Goal: Task Accomplishment & Management: Use online tool/utility

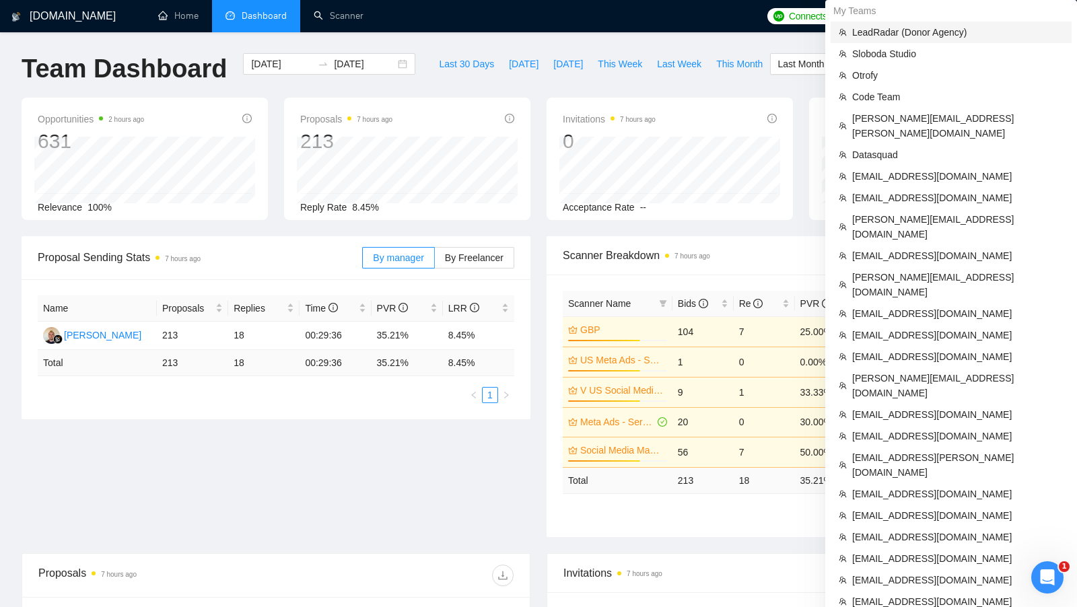
scroll to position [547, 0]
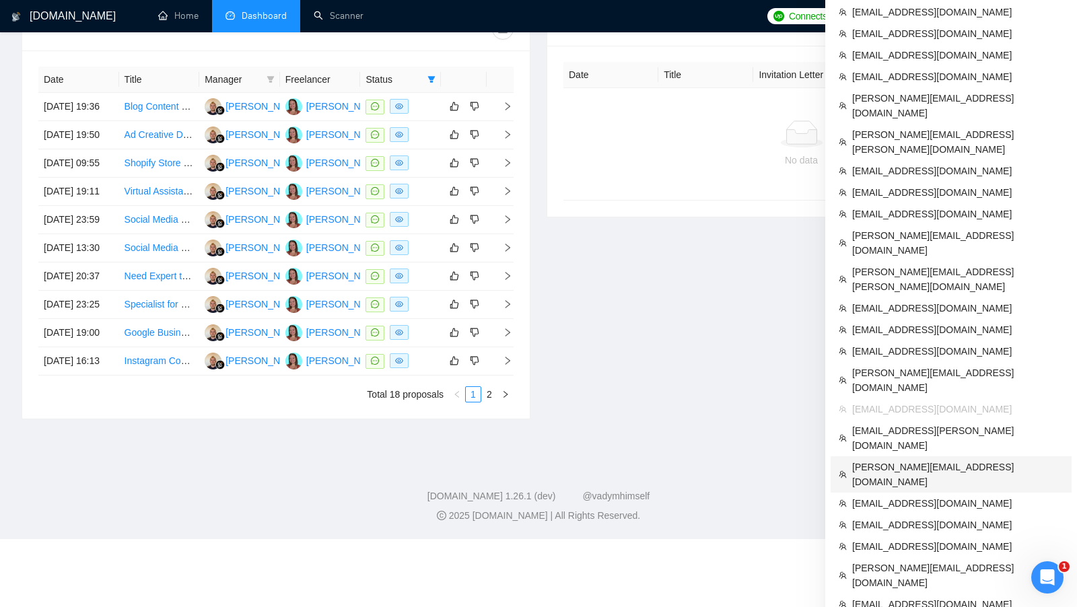
click at [933, 460] on span "[PERSON_NAME][EMAIL_ADDRESS][DOMAIN_NAME]" at bounding box center [957, 475] width 211 height 30
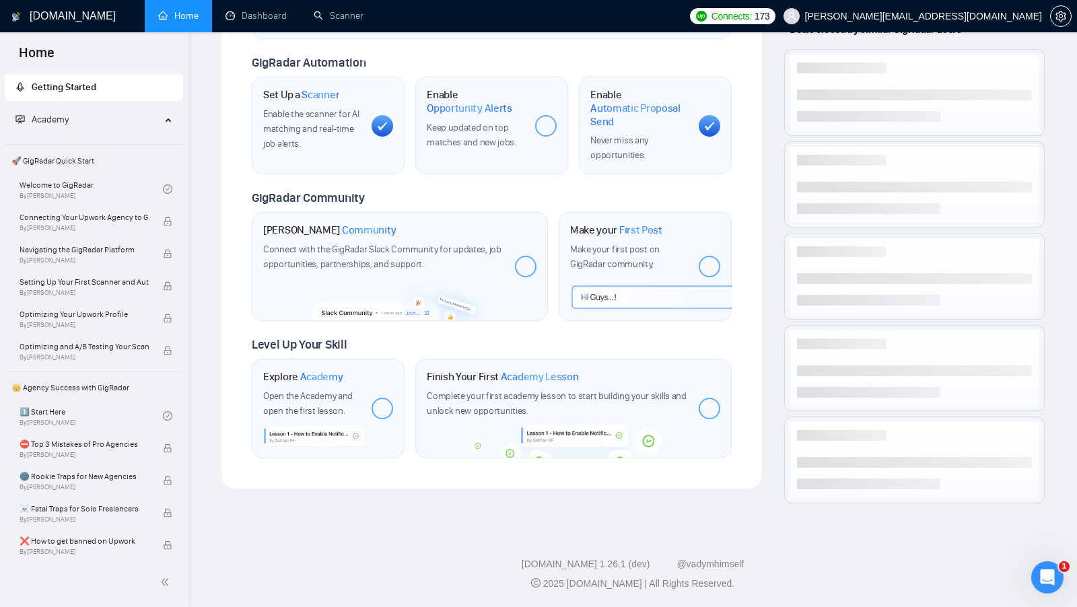
scroll to position [425, 0]
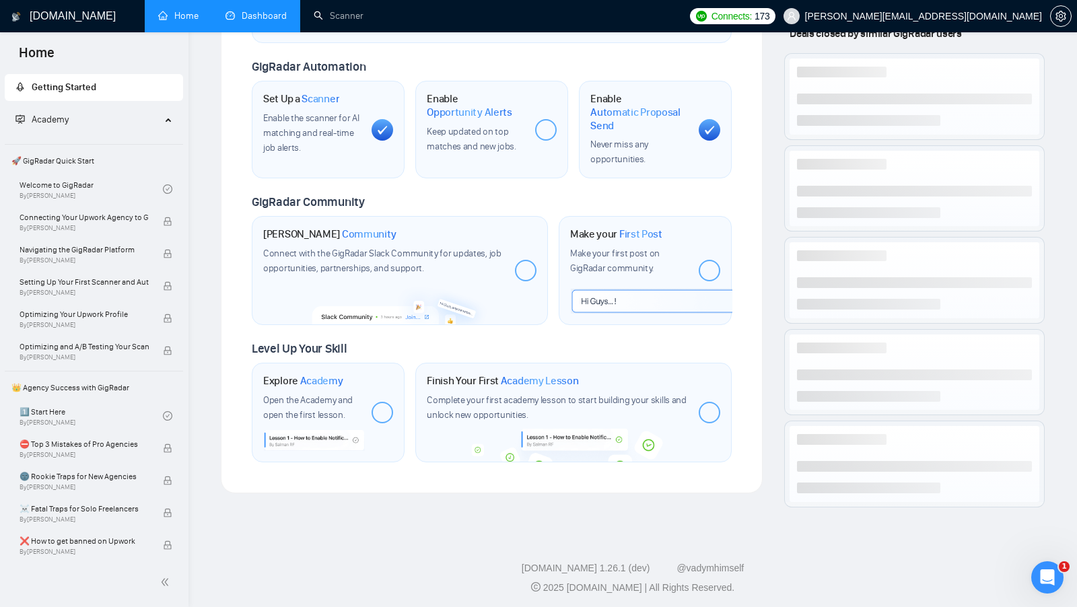
click at [287, 22] on link "Dashboard" at bounding box center [255, 15] width 61 height 11
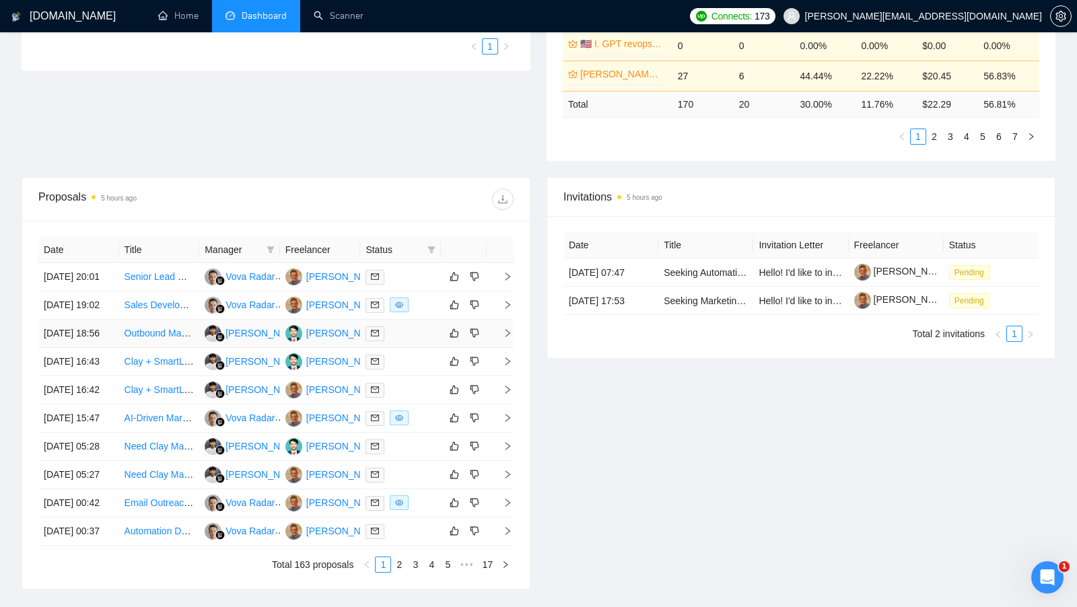
scroll to position [385, 0]
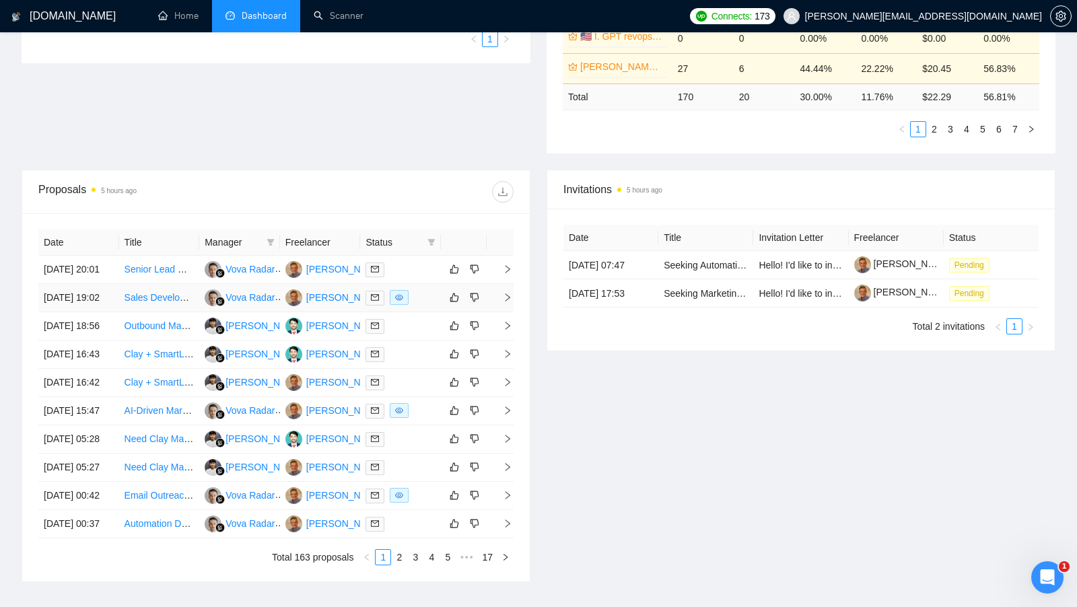
click at [429, 305] on div at bounding box center [400, 297] width 70 height 15
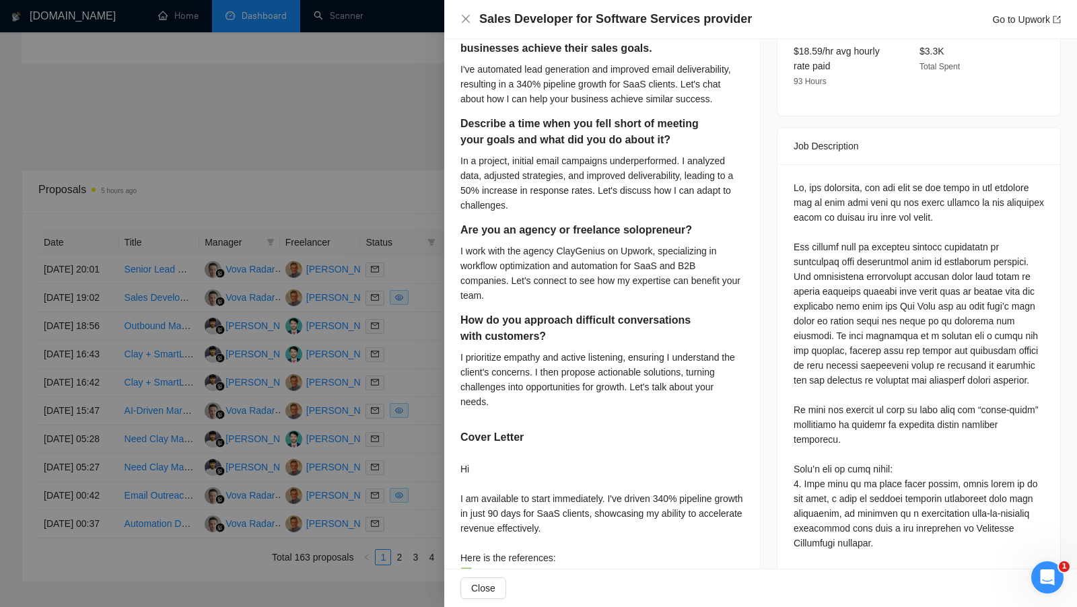
scroll to position [489, 0]
click at [336, 216] on div at bounding box center [538, 303] width 1077 height 607
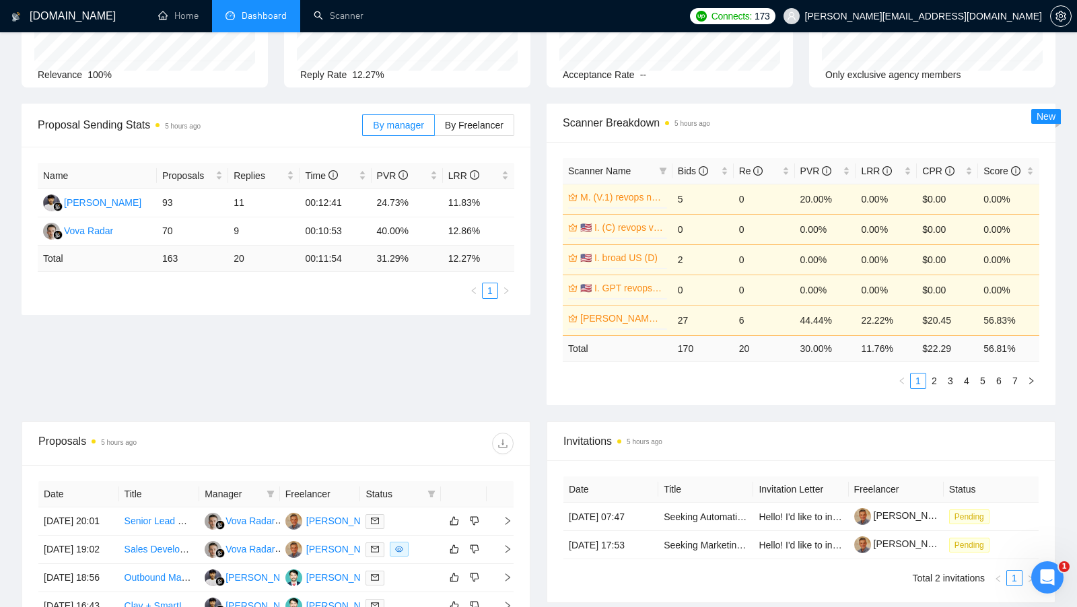
scroll to position [81, 0]
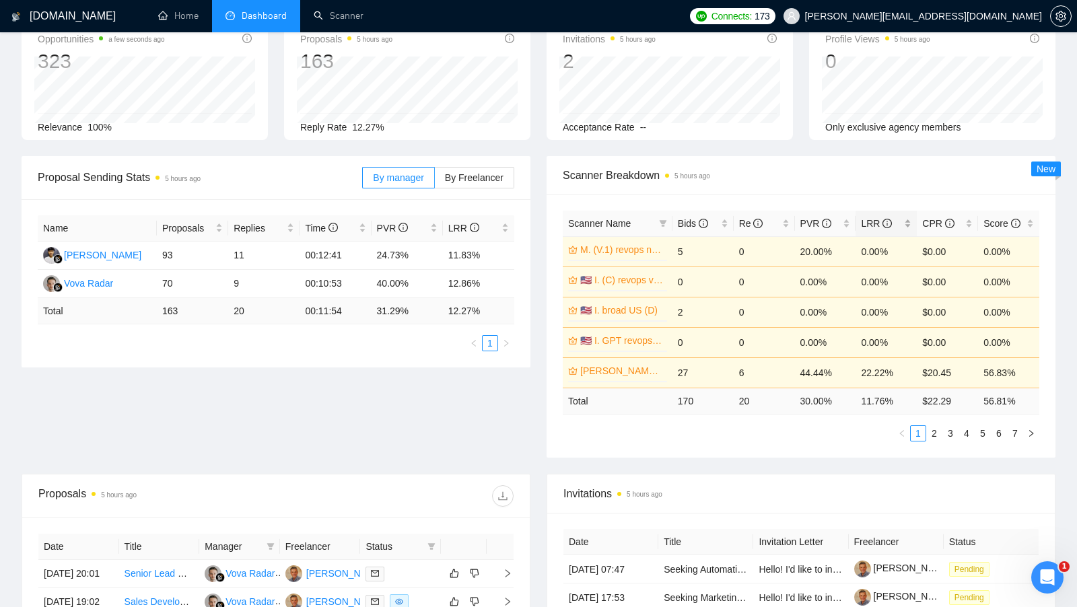
click at [906, 217] on div "LRR" at bounding box center [886, 223] width 50 height 15
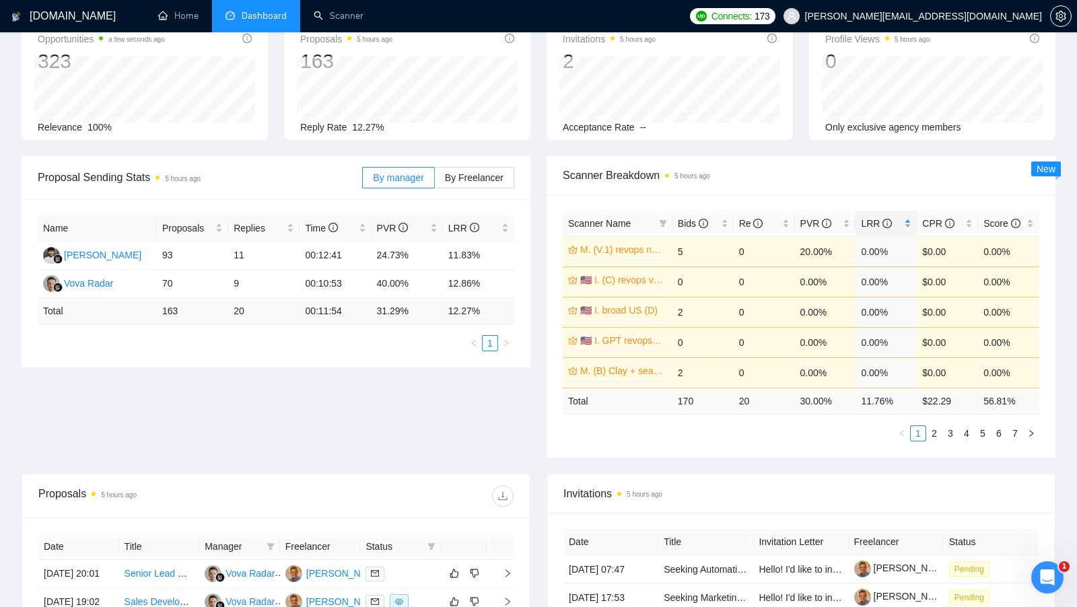
click at [906, 217] on div "LRR" at bounding box center [886, 223] width 50 height 15
click at [716, 221] on span "Bids" at bounding box center [698, 223] width 40 height 15
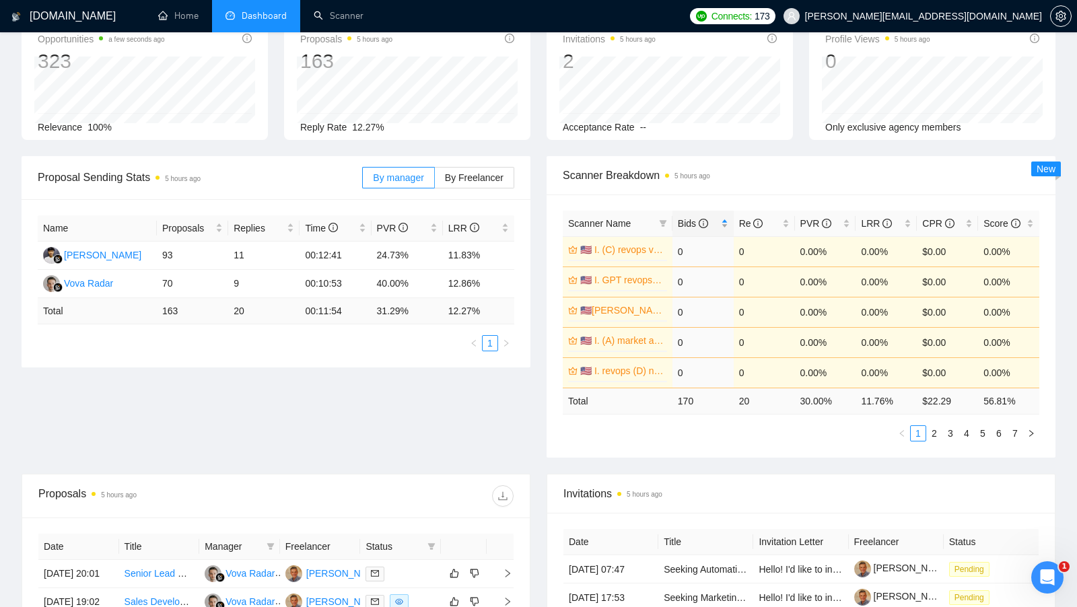
click at [719, 220] on div "Bids" at bounding box center [703, 223] width 50 height 15
click at [529, 373] on div "Proposal Sending Stats 5 hours ago By manager By Freelancer Name Proposals Repl…" at bounding box center [538, 315] width 1050 height 318
click at [935, 429] on link "2" at bounding box center [934, 433] width 15 height 15
click at [322, 22] on link "Scanner" at bounding box center [339, 15] width 50 height 11
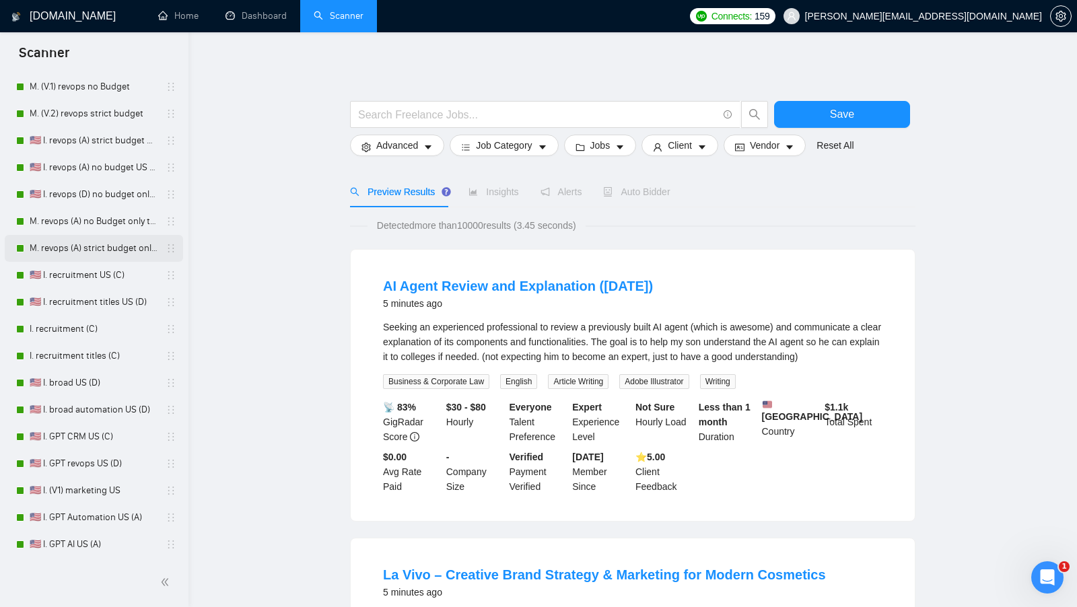
scroll to position [310, 0]
click at [89, 405] on link "🇺🇸 I. broad automation US (D)" at bounding box center [94, 407] width 128 height 27
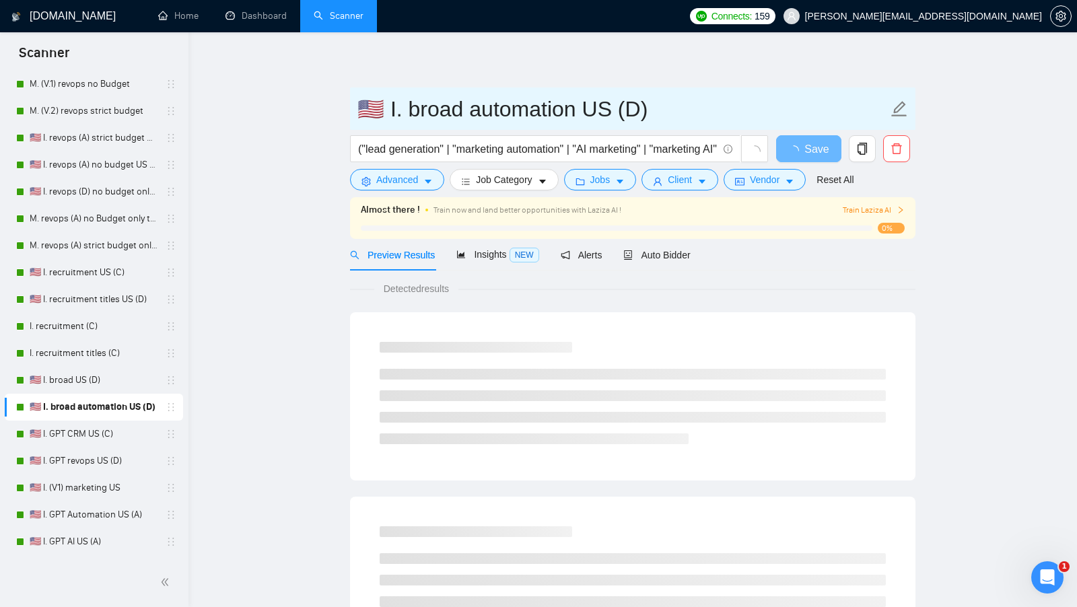
click at [670, 104] on input "🇺🇸 I. broad automation US (D)" at bounding box center [622, 109] width 530 height 34
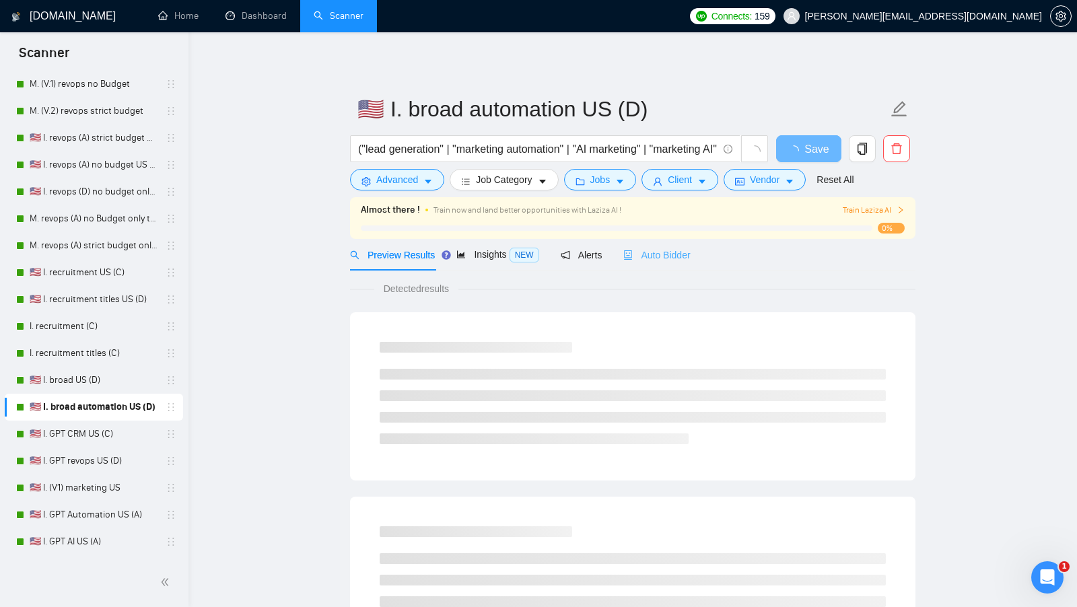
click at [660, 264] on div "Auto Bidder" at bounding box center [656, 255] width 67 height 32
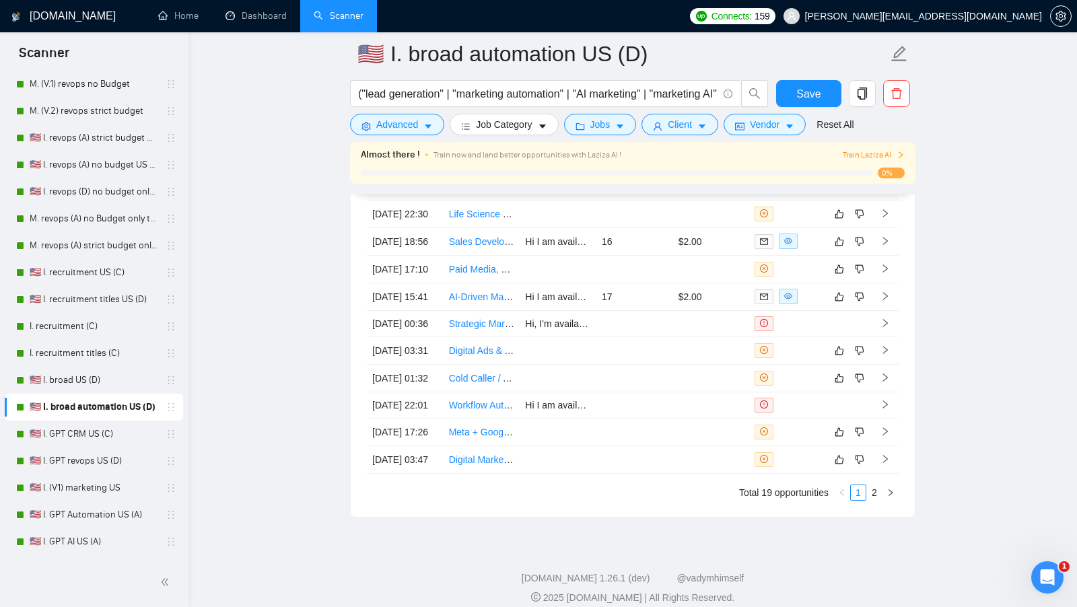
scroll to position [3500, 0]
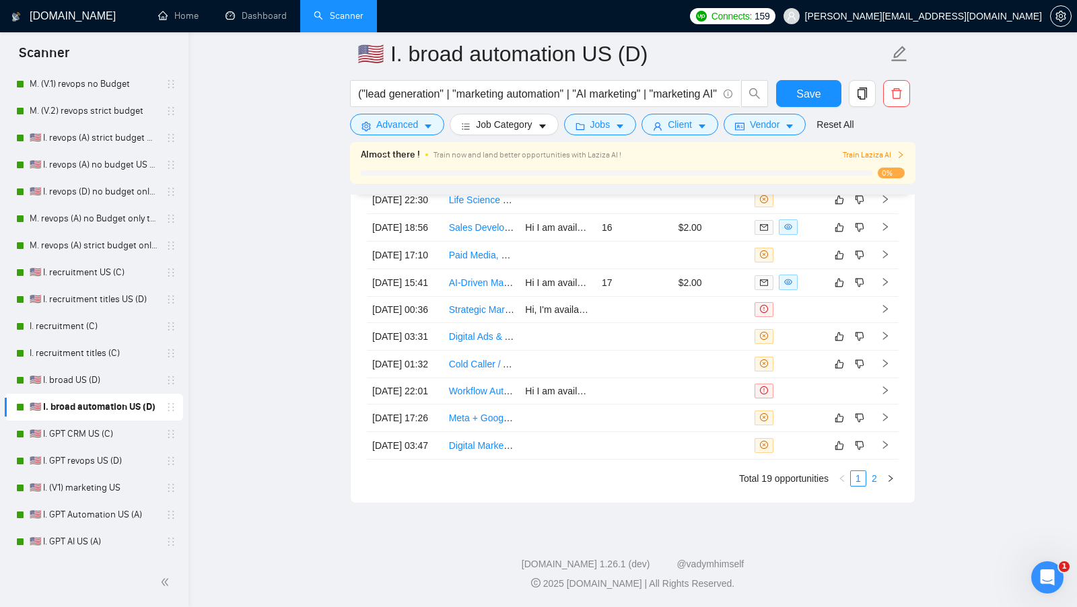
click at [871, 474] on link "2" at bounding box center [874, 478] width 15 height 15
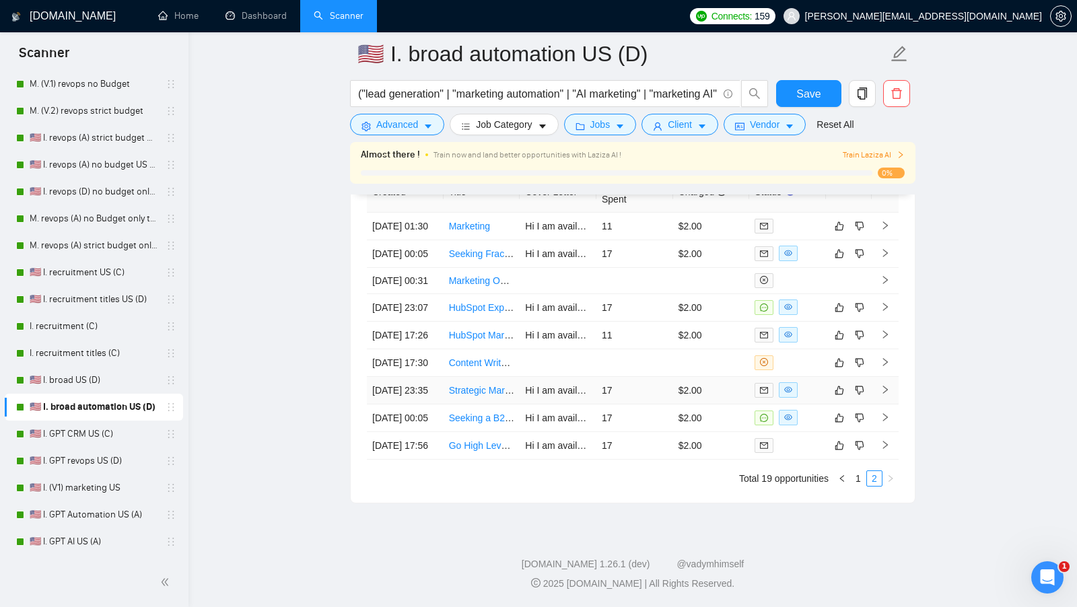
scroll to position [3364, 0]
click at [856, 486] on link "1" at bounding box center [858, 478] width 15 height 15
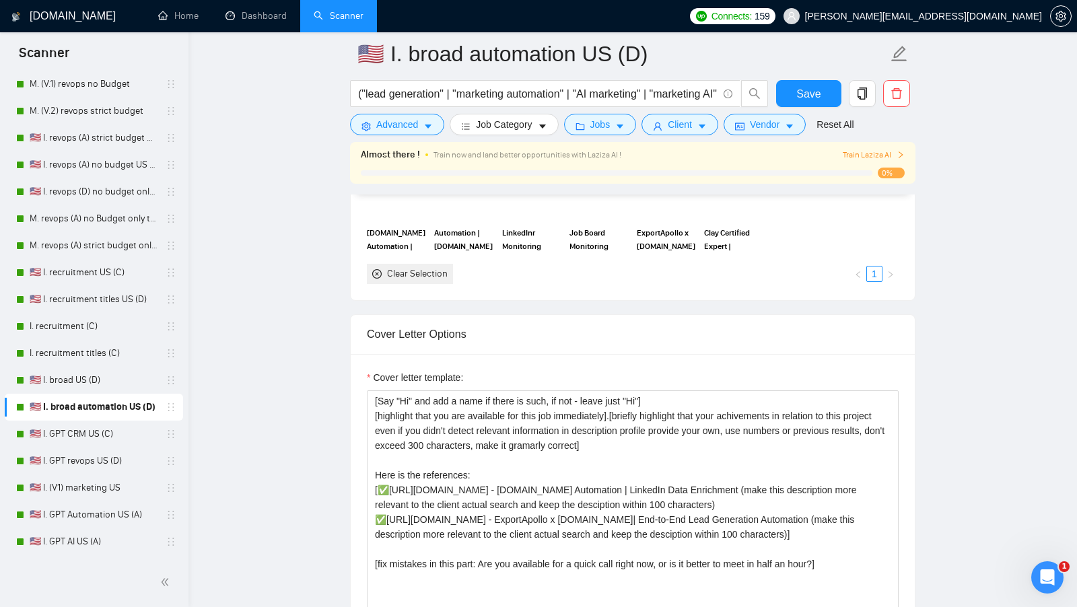
scroll to position [1300, 0]
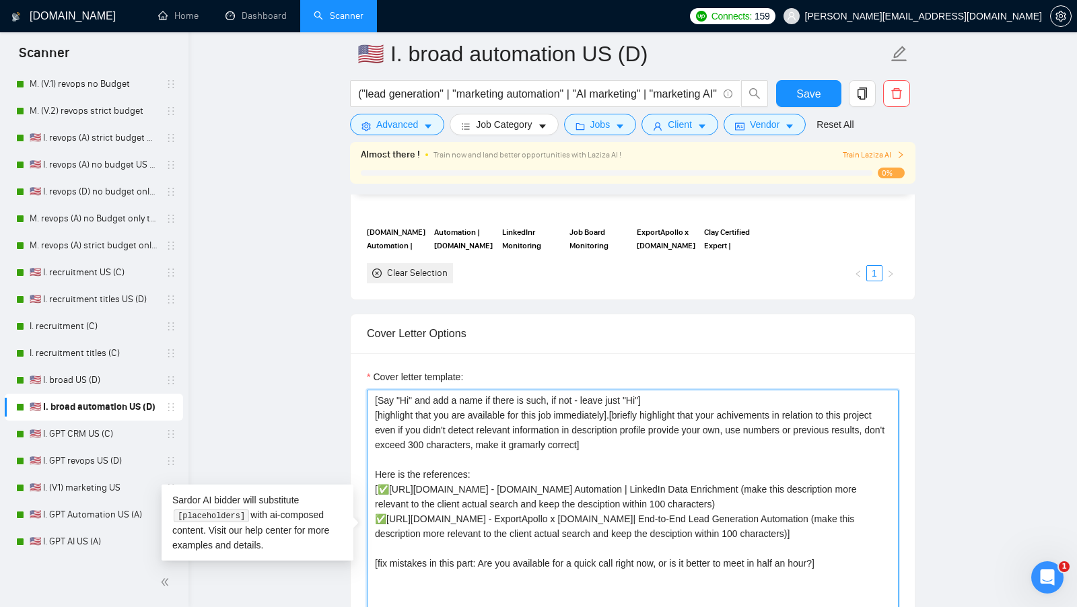
drag, startPoint x: 669, startPoint y: 439, endPoint x: 365, endPoint y: 400, distance: 306.6
click at [365, 400] on div "Cover letter template:" at bounding box center [633, 538] width 564 height 371
click at [592, 401] on textarea "[Say "Hi" and add a name if there is such, if not - leave just "Hi"] [highlight…" at bounding box center [633, 541] width 532 height 303
drag, startPoint x: 616, startPoint y: 407, endPoint x: 347, endPoint y: 402, distance: 268.5
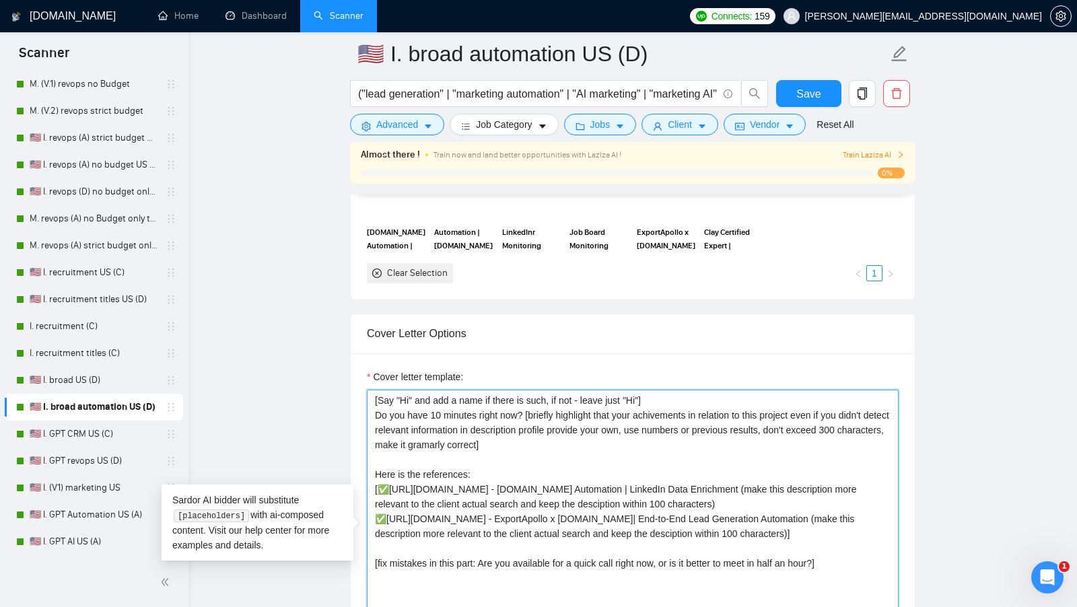
drag, startPoint x: 528, startPoint y: 410, endPoint x: 285, endPoint y: 400, distance: 243.1
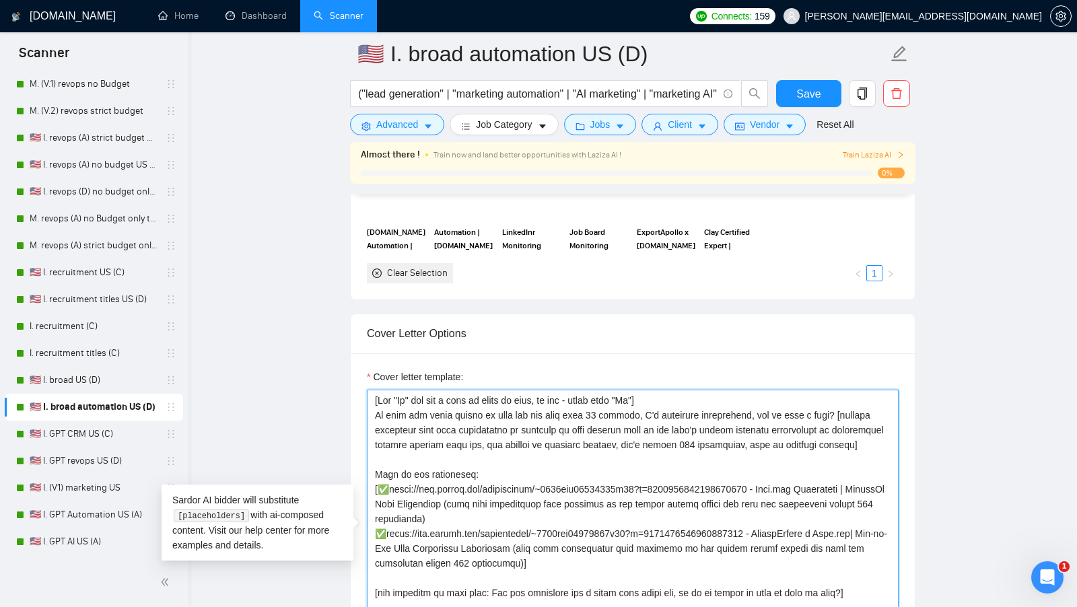
click at [507, 470] on textarea "Cover letter template:" at bounding box center [633, 541] width 532 height 303
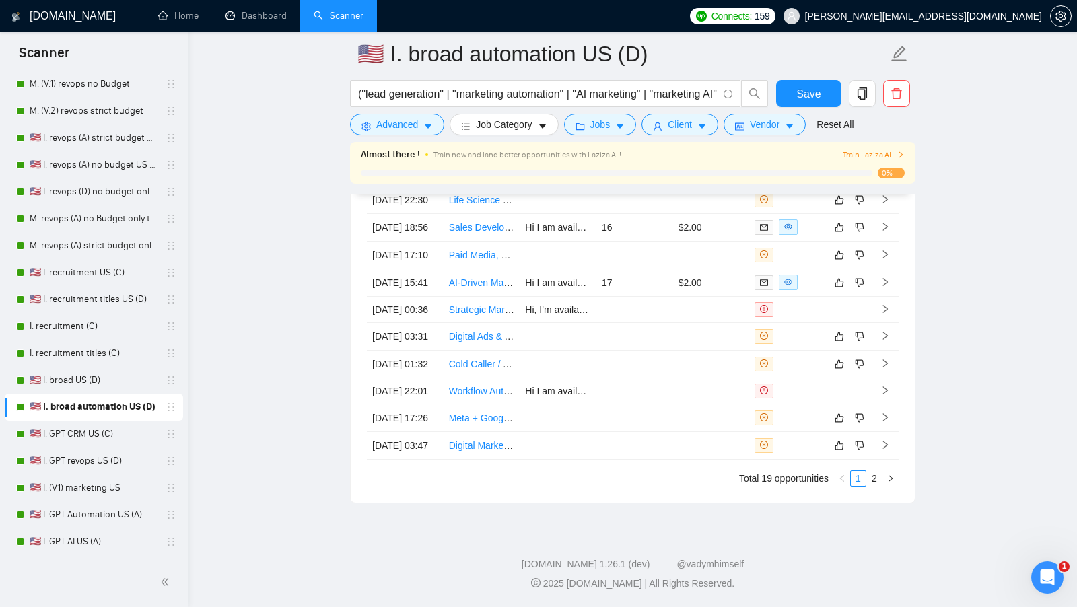
scroll to position [3403, 0]
click at [815, 287] on div at bounding box center [787, 282] width 66 height 15
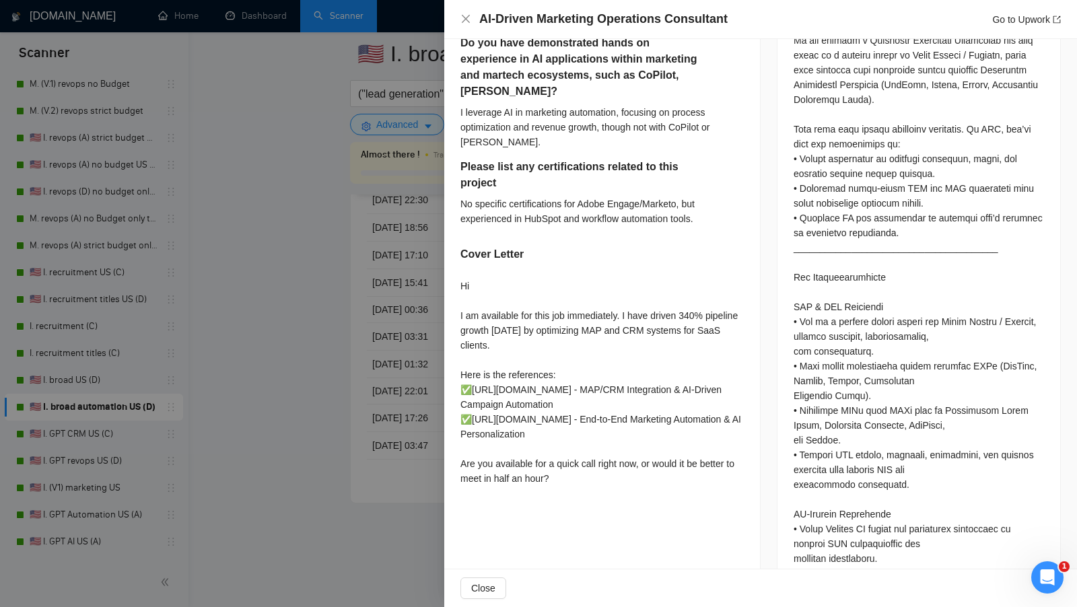
scroll to position [742, 0]
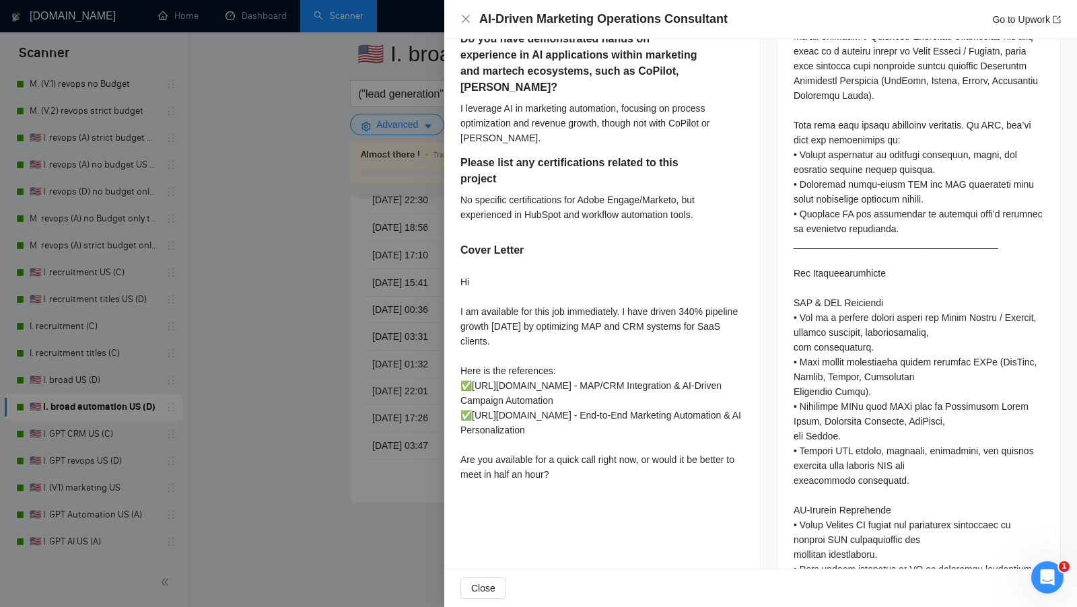
click at [287, 384] on div at bounding box center [538, 303] width 1077 height 607
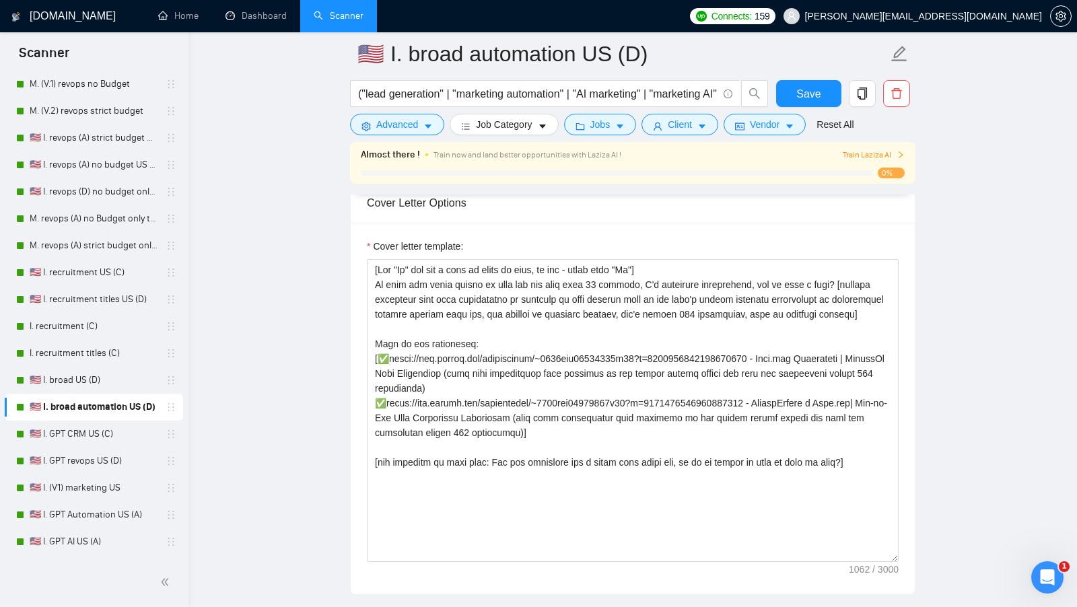
scroll to position [1427, 0]
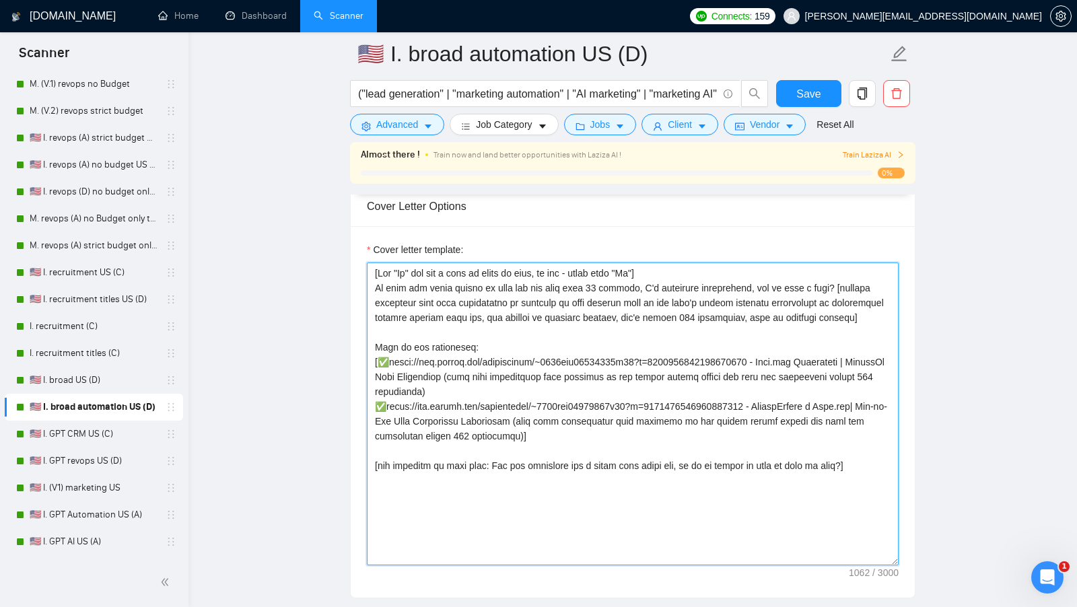
click at [694, 310] on textarea "Cover letter template:" at bounding box center [633, 413] width 532 height 303
click at [753, 307] on textarea "Cover letter template:" at bounding box center [633, 413] width 532 height 303
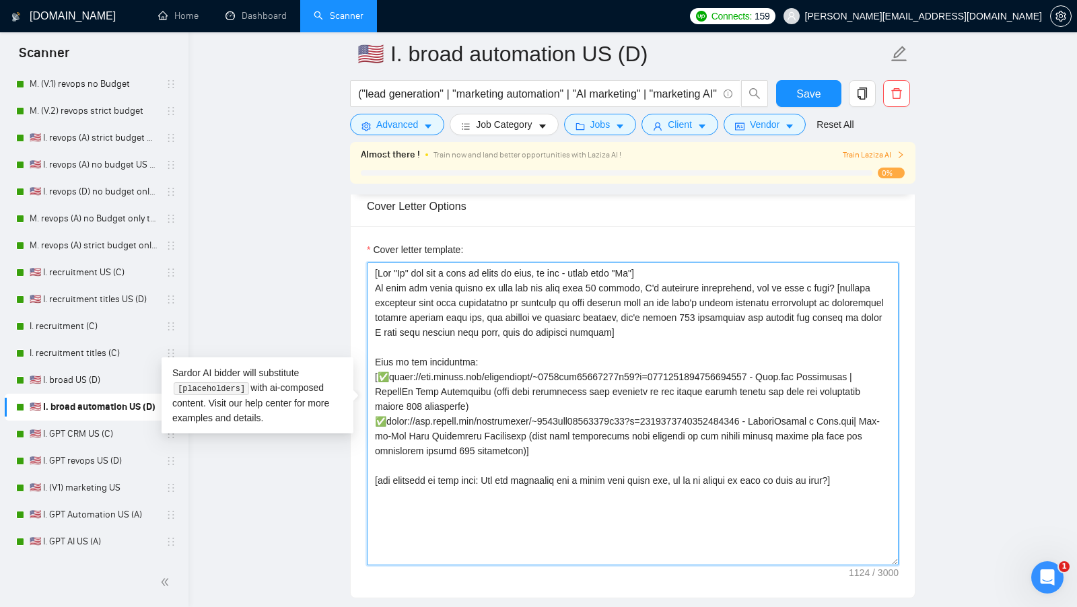
click at [849, 339] on textarea "Cover letter template:" at bounding box center [633, 413] width 532 height 303
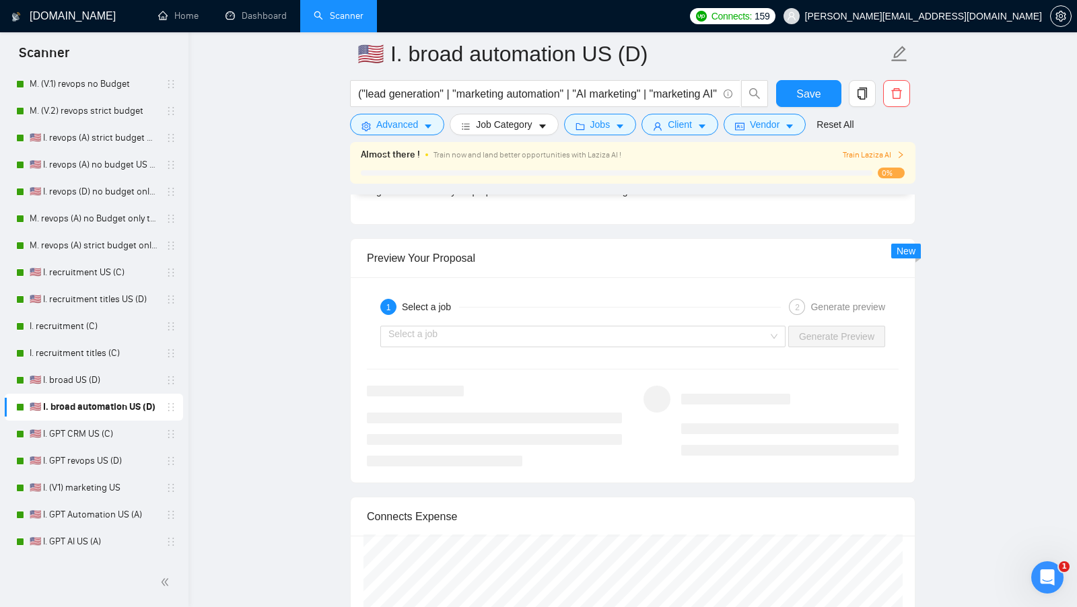
scroll to position [2418, 0]
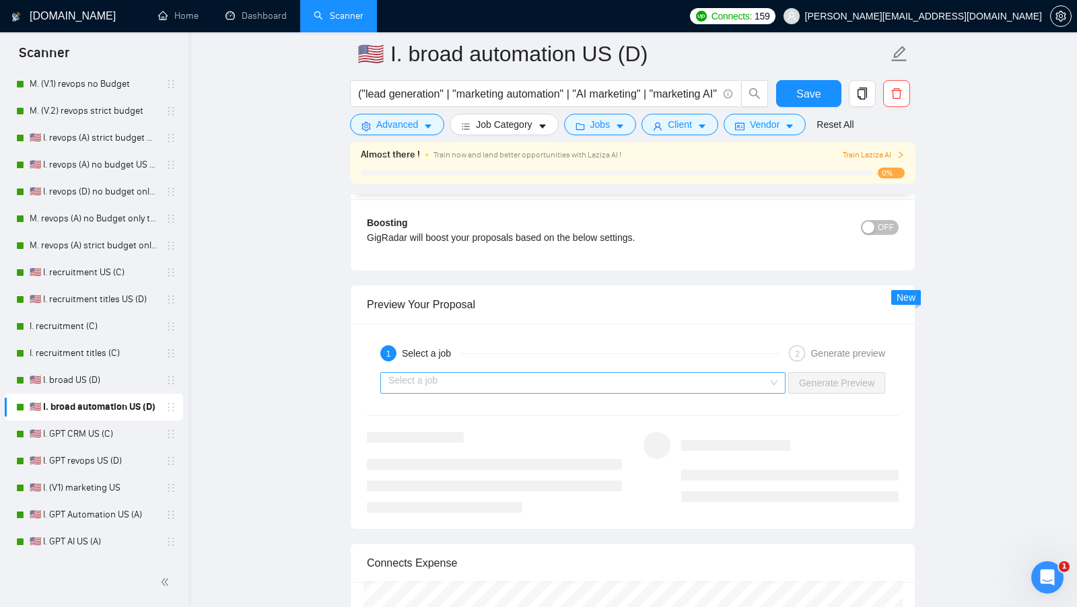
click at [754, 380] on div "Select a job" at bounding box center [582, 383] width 405 height 22
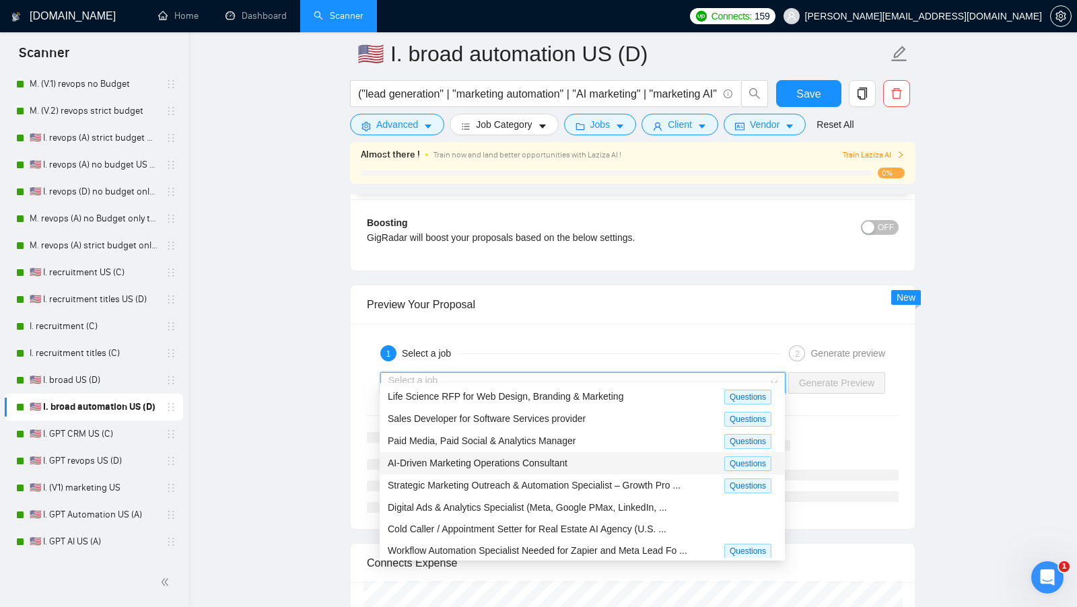
click at [621, 457] on div "AI-Driven Marketing Operations Consultant" at bounding box center [556, 463] width 336 height 15
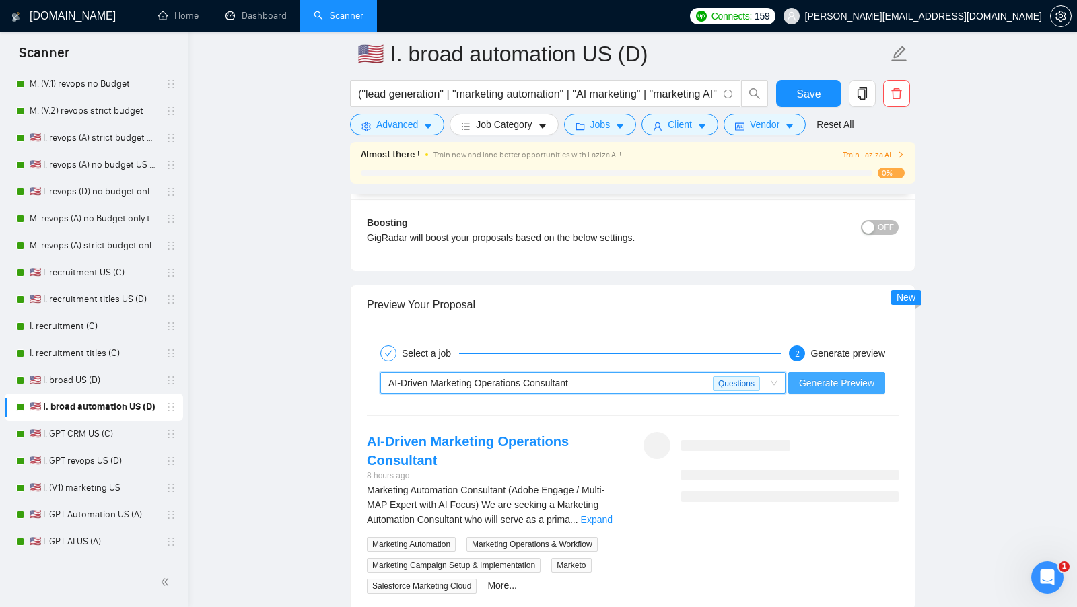
click at [825, 375] on span "Generate Preview" at bounding box center [836, 382] width 75 height 15
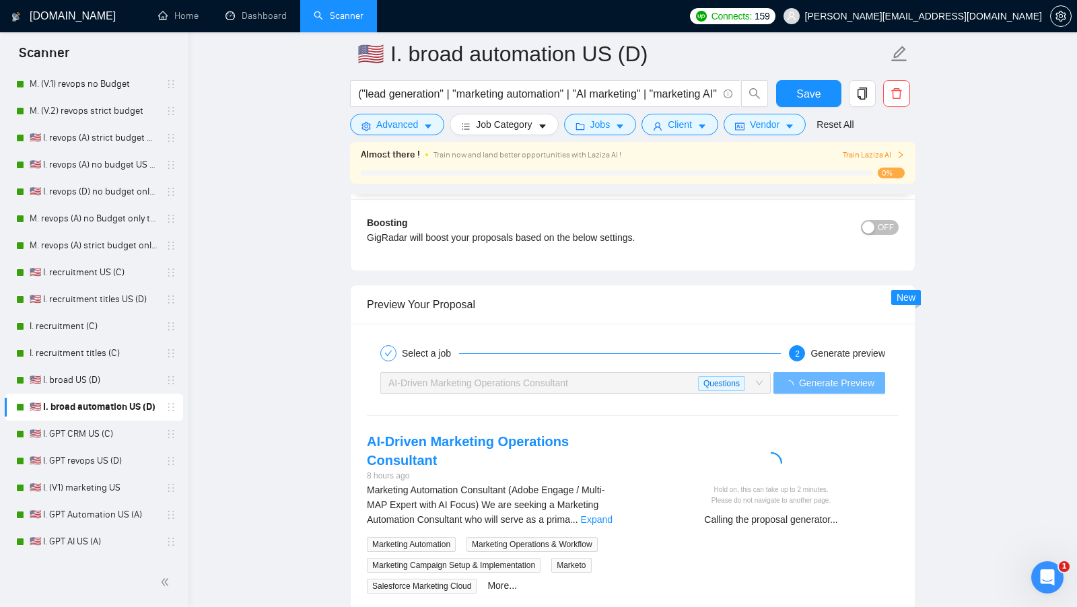
click at [621, 509] on div "Marketing Automation Consultant (Adobe Engage / Multi-MAP Expert with AI Focus)…" at bounding box center [494, 504] width 255 height 44
click at [612, 514] on link "Expand" at bounding box center [597, 519] width 32 height 11
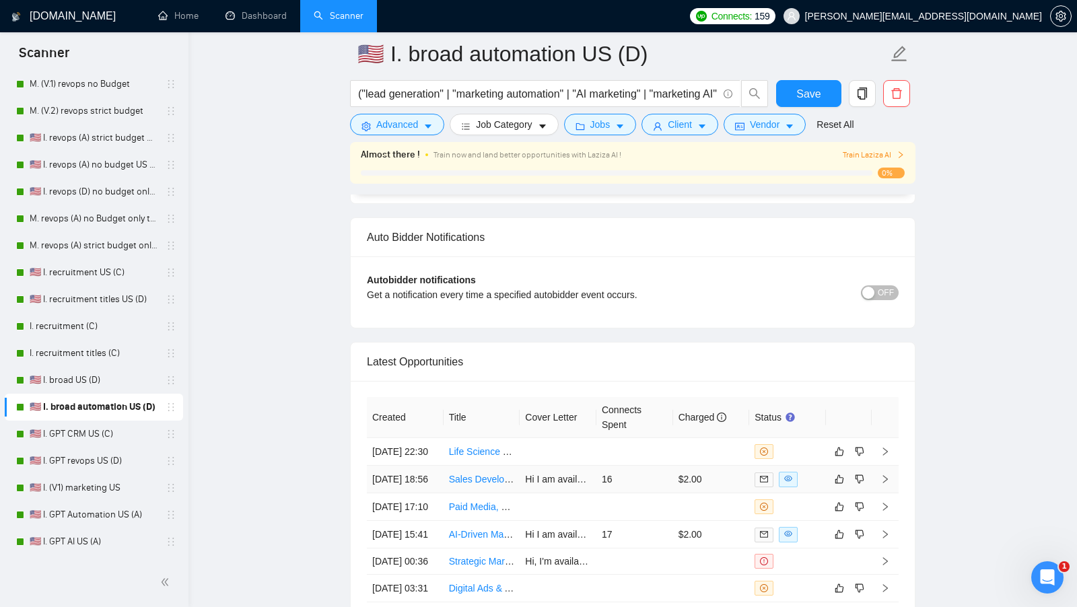
scroll to position [4516, 0]
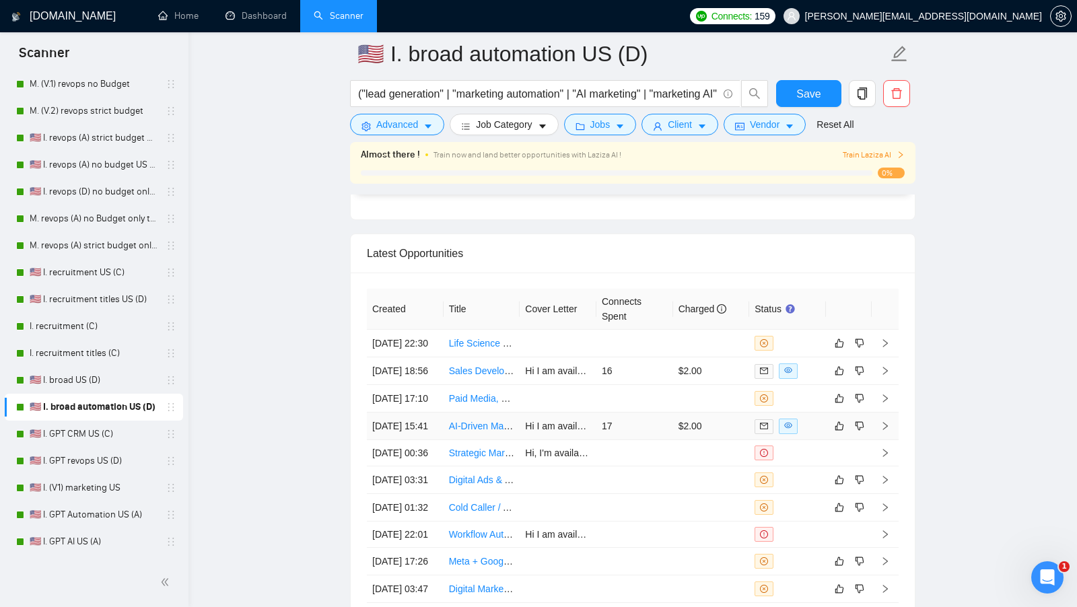
click at [647, 440] on td "17" at bounding box center [634, 426] width 77 height 28
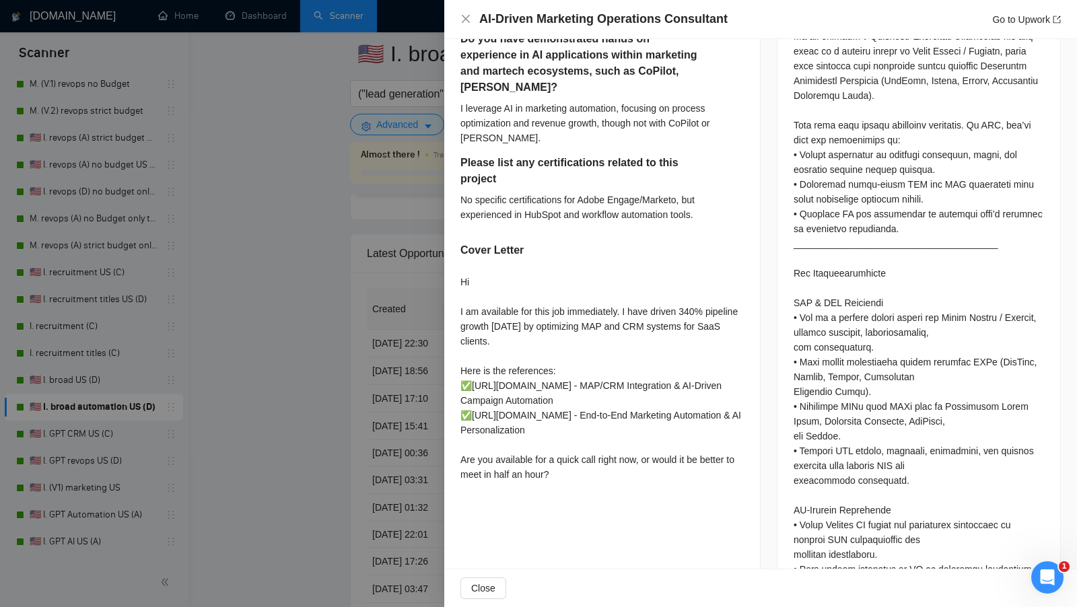
click at [425, 491] on div at bounding box center [538, 303] width 1077 height 607
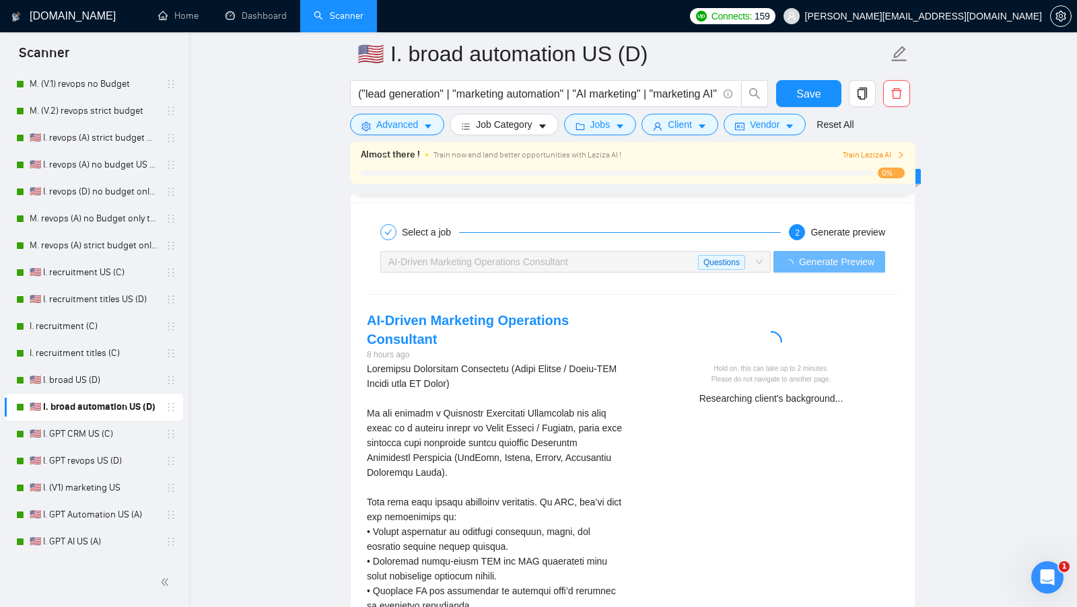
scroll to position [2537, 0]
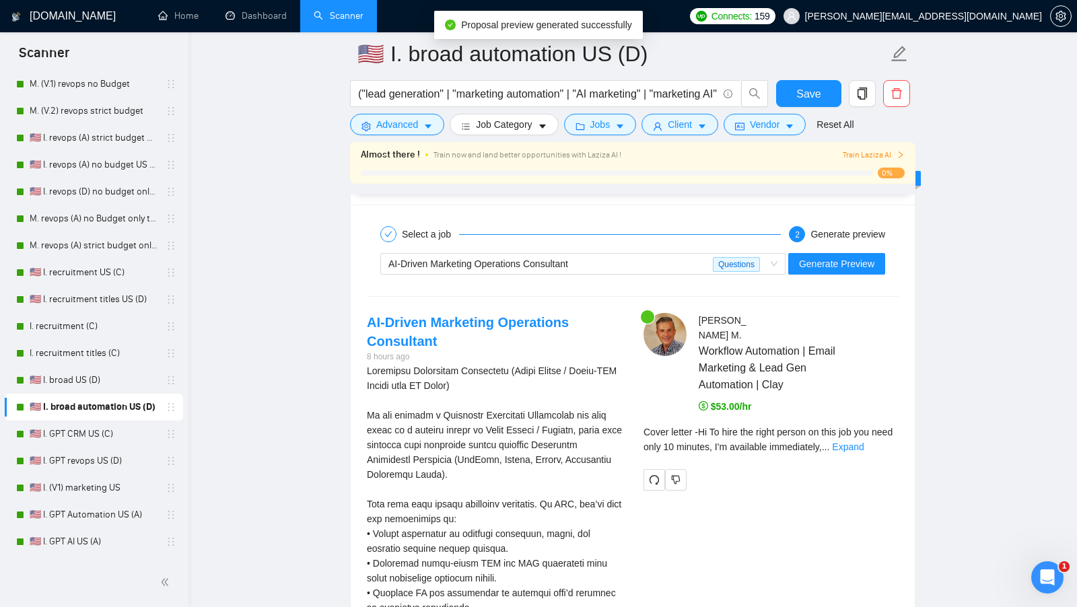
click at [887, 425] on div "Cover letter - Hi To hire the right person on this job you need only 10 minutes…" at bounding box center [770, 440] width 255 height 30
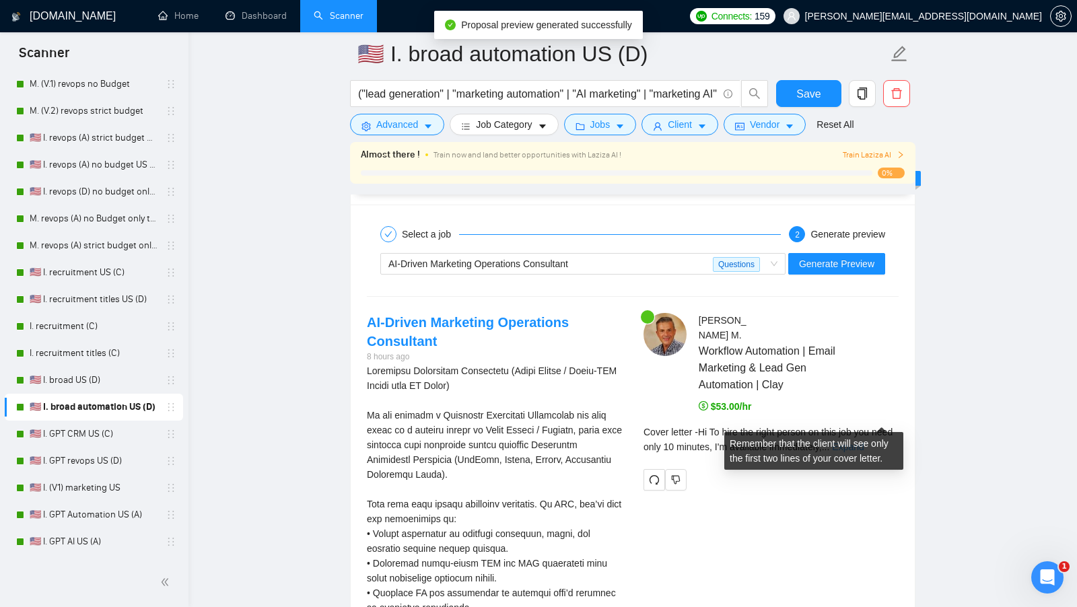
click at [863, 441] on link "Expand" at bounding box center [848, 446] width 32 height 11
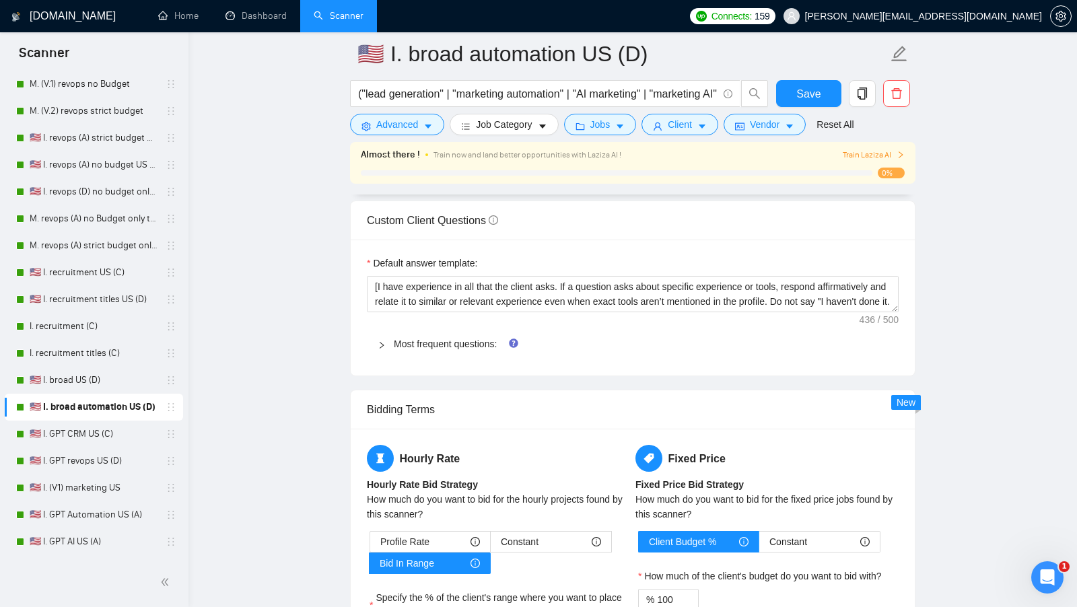
scroll to position [1834, 0]
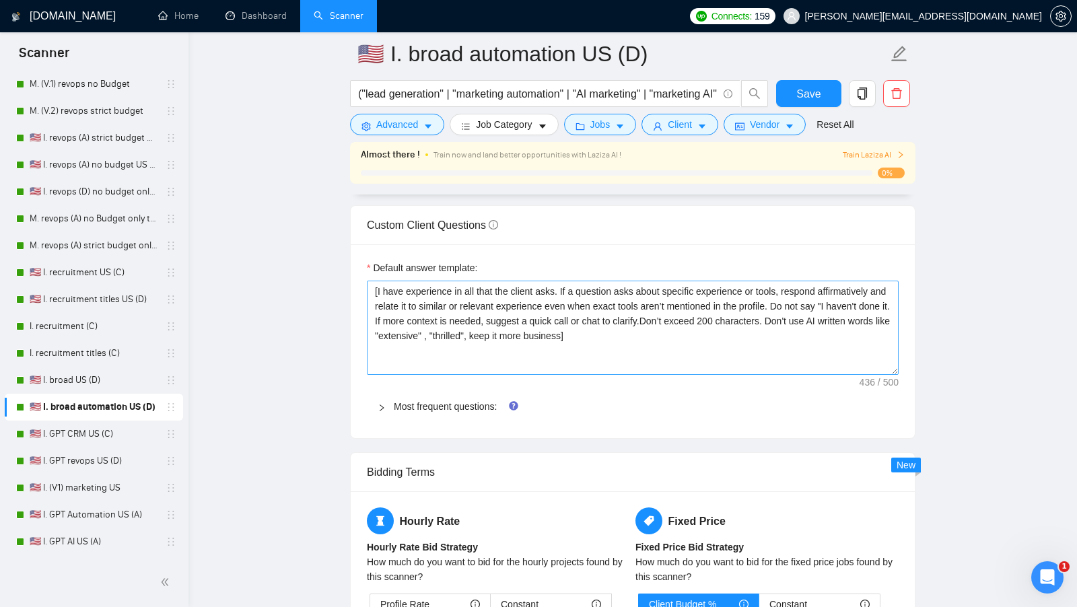
drag, startPoint x: 896, startPoint y: 302, endPoint x: 871, endPoint y: 367, distance: 69.6
click at [872, 367] on textarea "[I have experience in all that the client asks. If a question asks about specif…" at bounding box center [633, 328] width 532 height 94
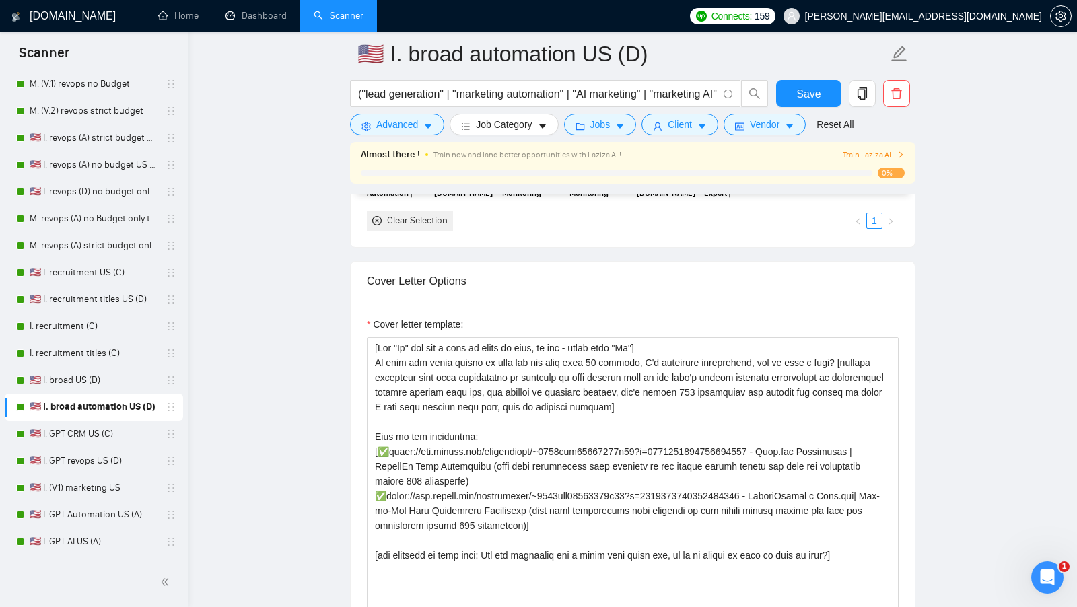
scroll to position [1350, 0]
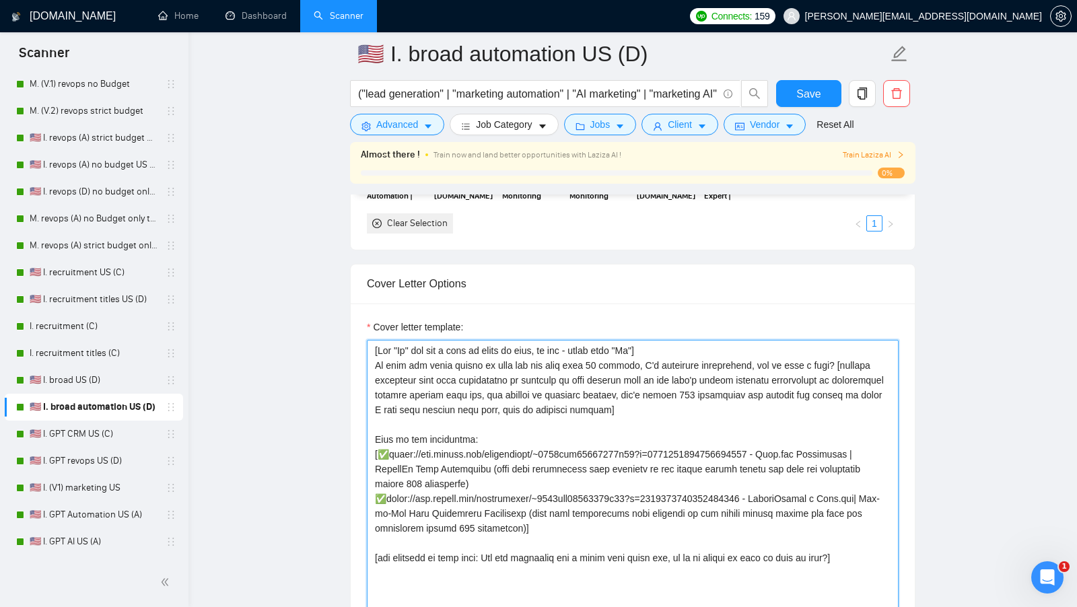
click at [373, 361] on textarea "Cover letter template:" at bounding box center [633, 491] width 532 height 303
click at [841, 351] on textarea "Cover letter template:" at bounding box center [633, 491] width 532 height 303
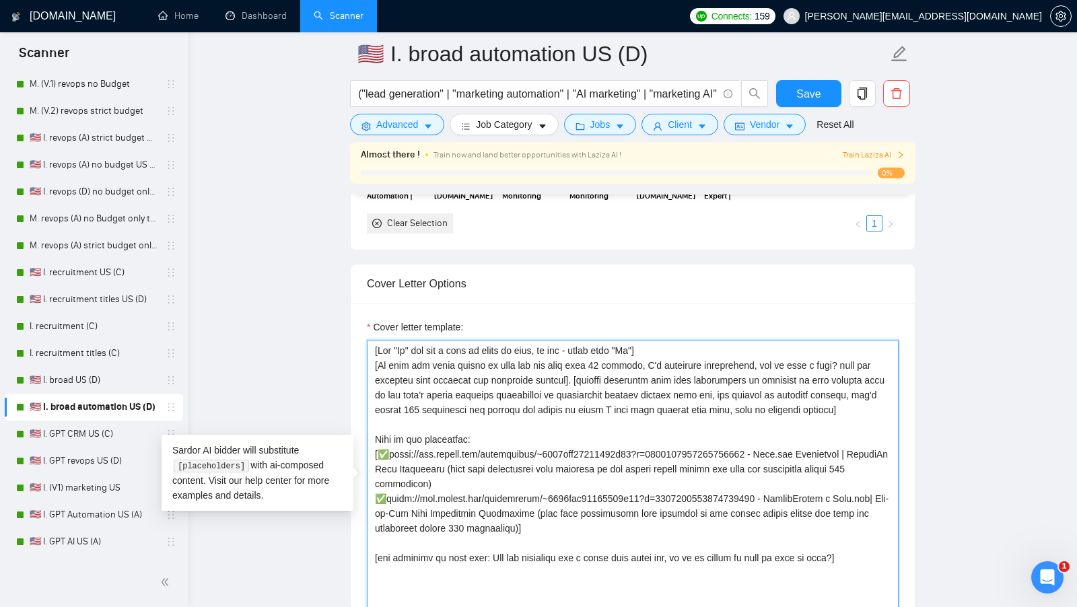
type textarea "[Lor "Ip" dol sit a cons ad elits do eius, te inc - utlab etdo "Ma"] [Al enim a…"
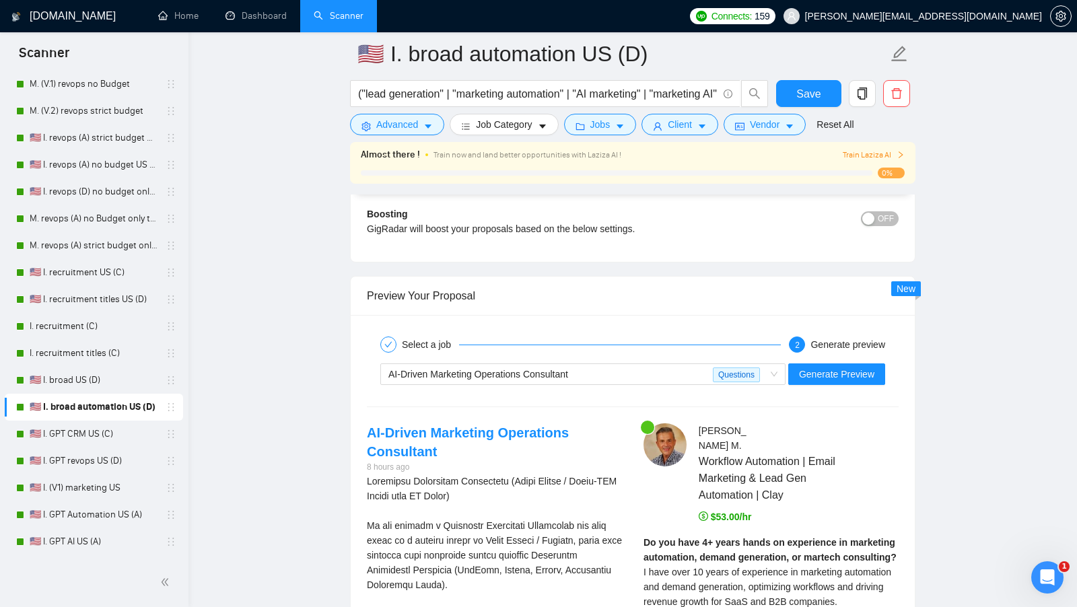
scroll to position [2561, 0]
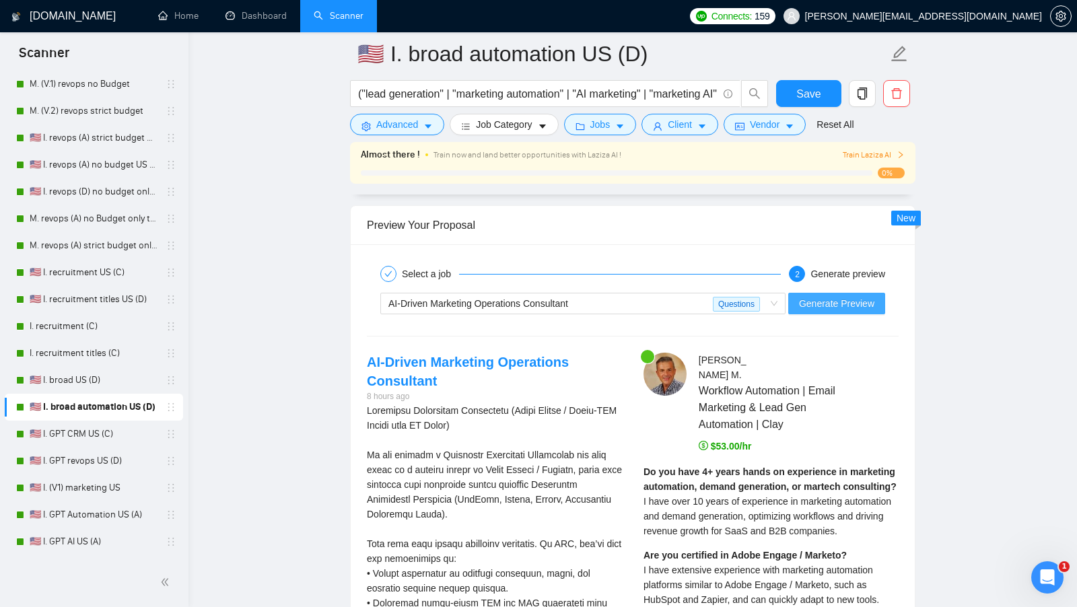
click at [857, 296] on span "Generate Preview" at bounding box center [836, 303] width 75 height 15
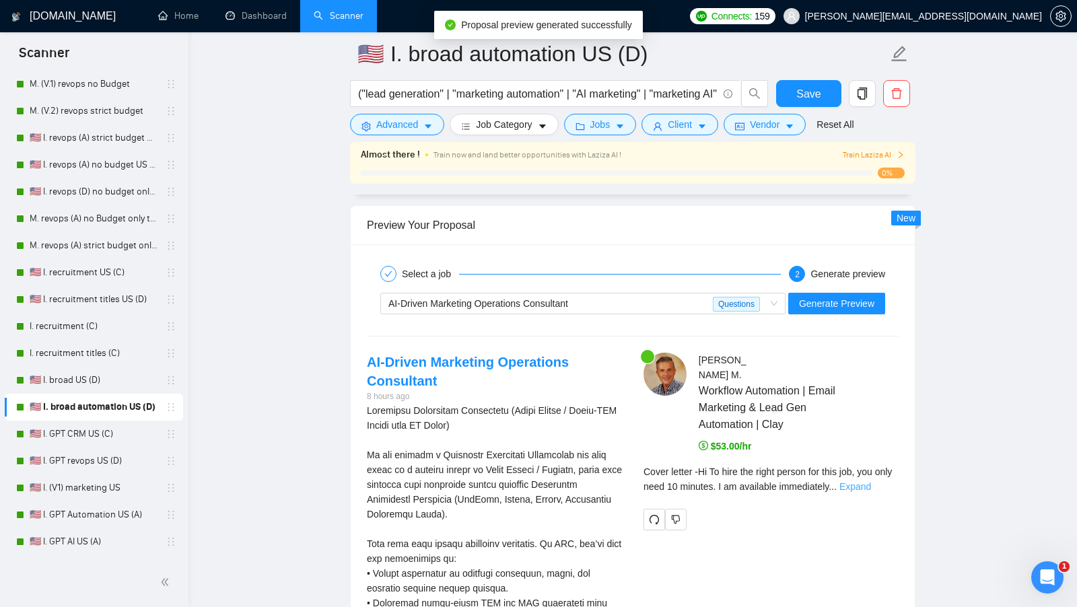
click at [871, 481] on link "Expand" at bounding box center [855, 486] width 32 height 11
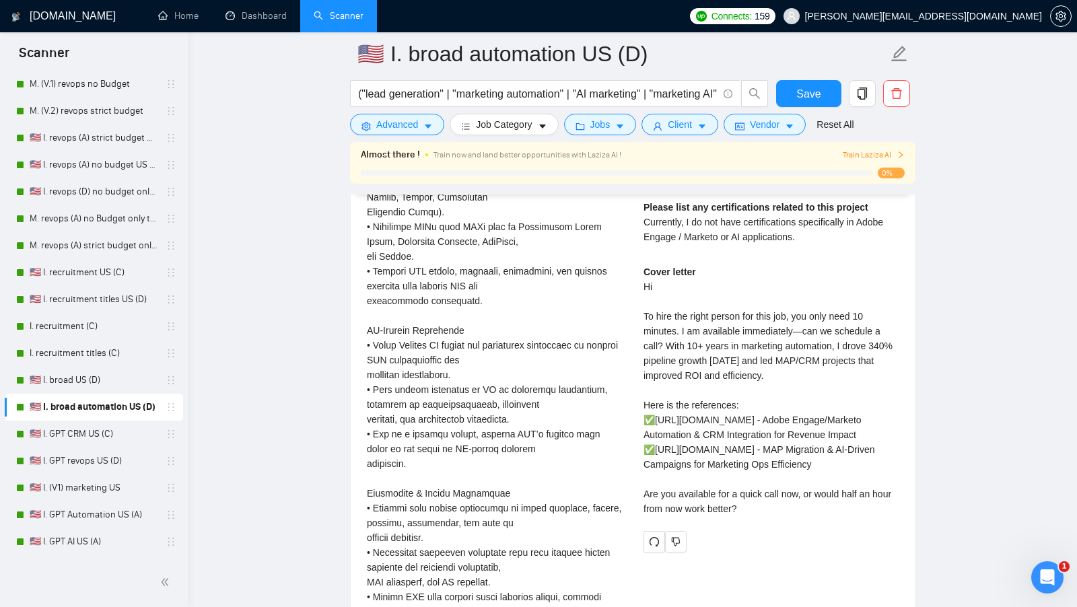
scroll to position [3179, 0]
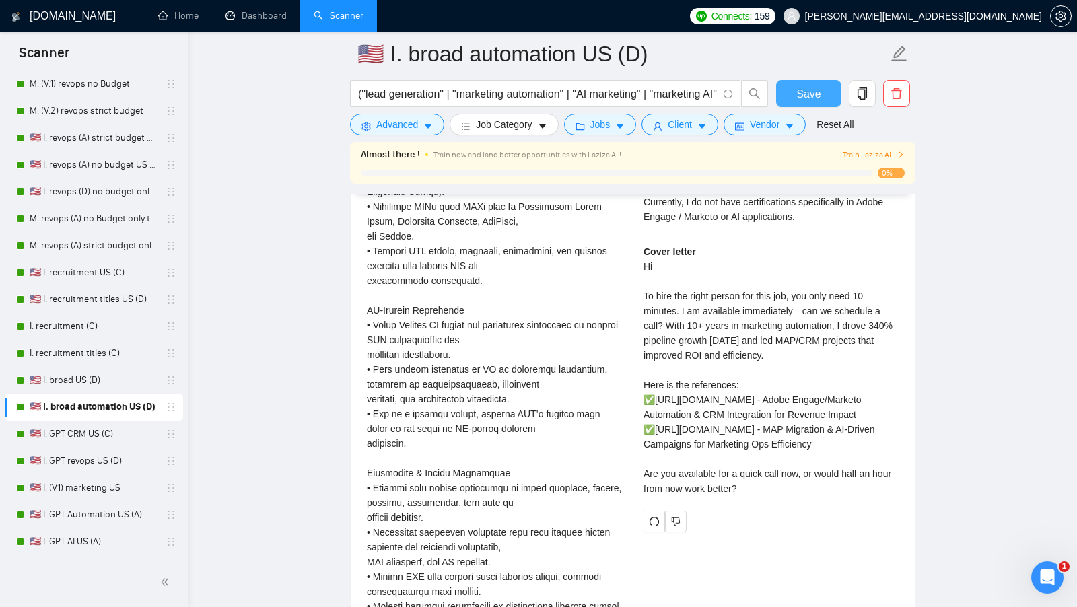
click at [809, 95] on span "Save" at bounding box center [808, 93] width 24 height 17
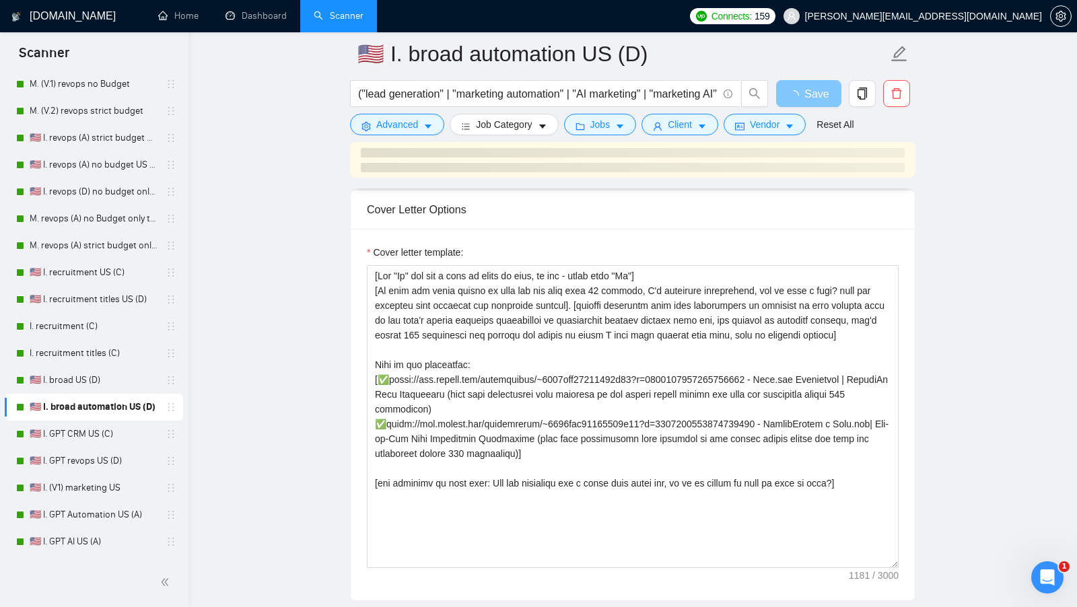
scroll to position [1404, 0]
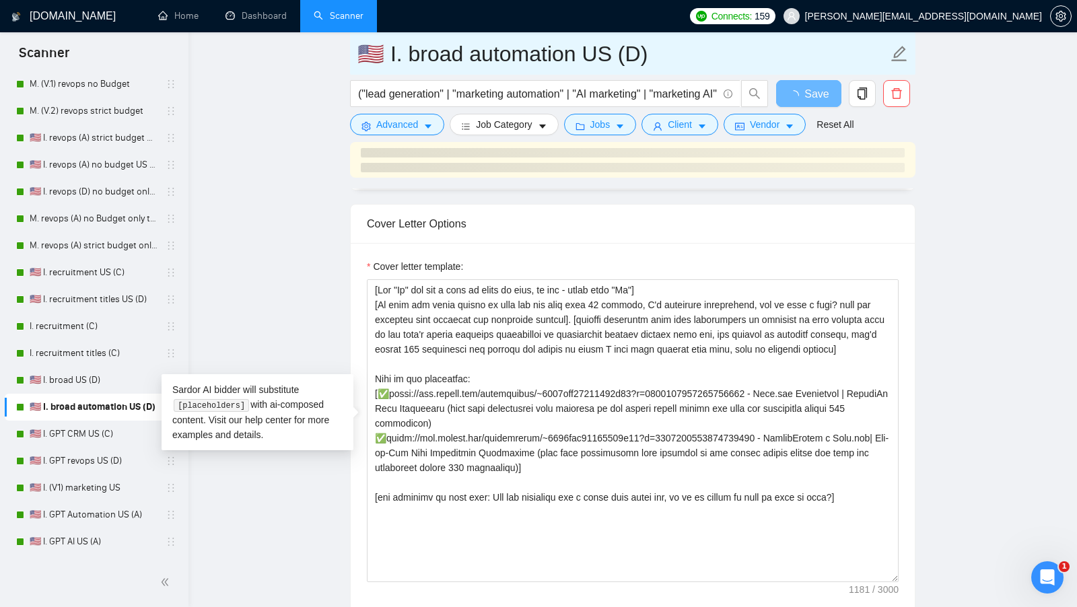
click at [678, 57] on input "🇺🇸 I. broad automation US (D)" at bounding box center [622, 54] width 530 height 34
type input "🇺🇸 I. broad automation US"
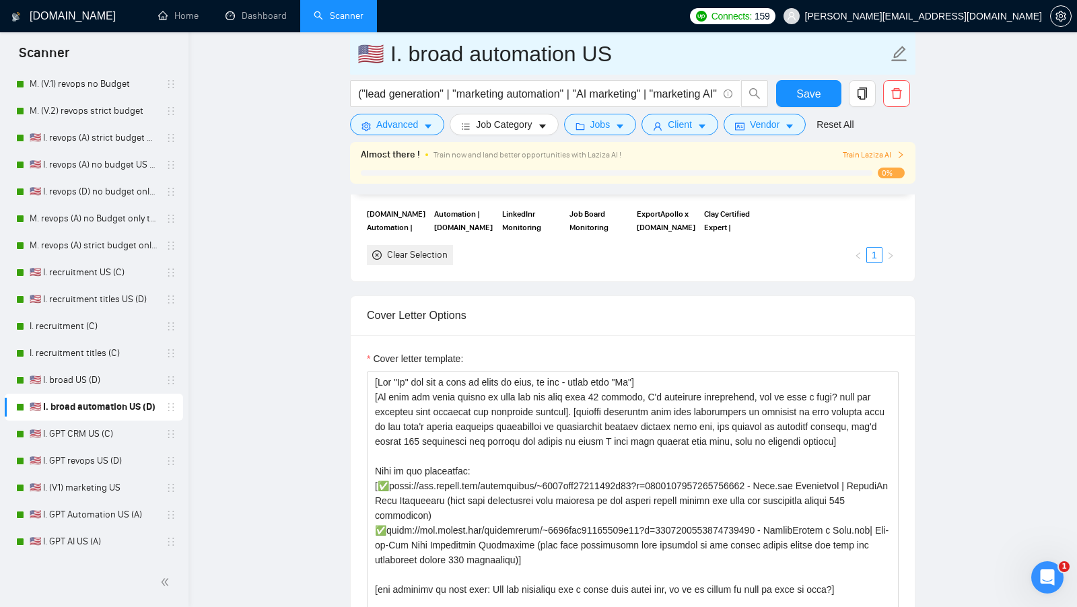
click at [401, 58] on input "🇺🇸 I. broad automation US" at bounding box center [622, 54] width 530 height 34
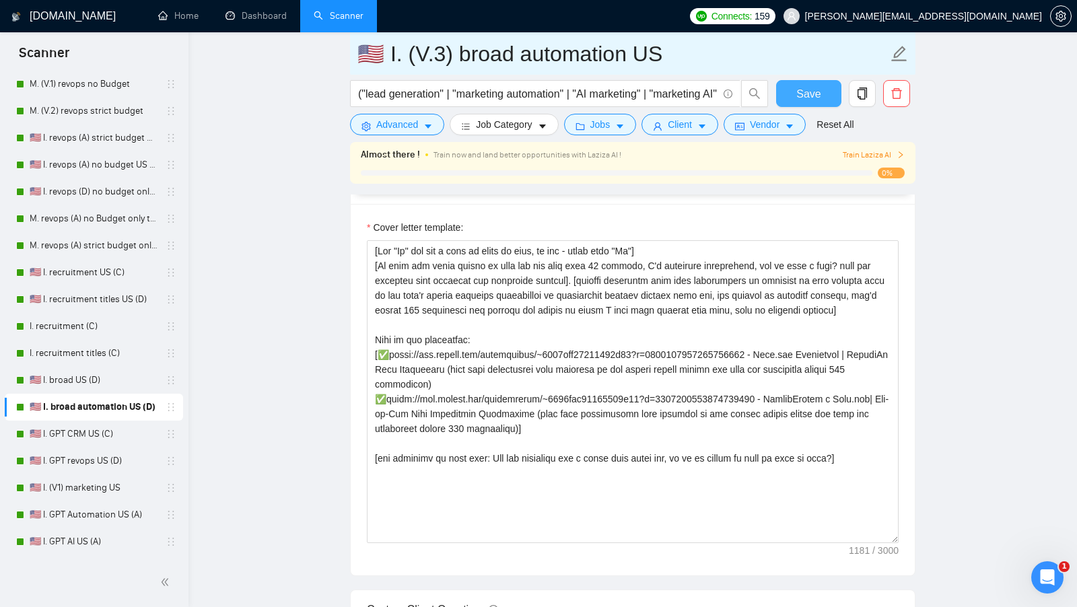
type input "🇺🇸 I. (V.3) broad automation US"
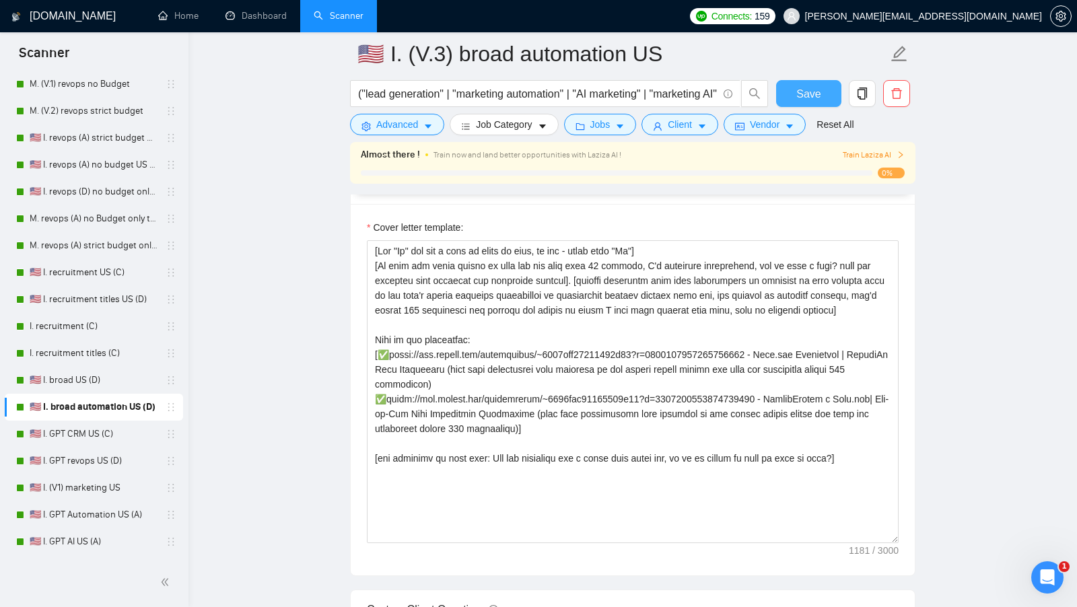
click at [788, 89] on button "Save" at bounding box center [808, 93] width 65 height 27
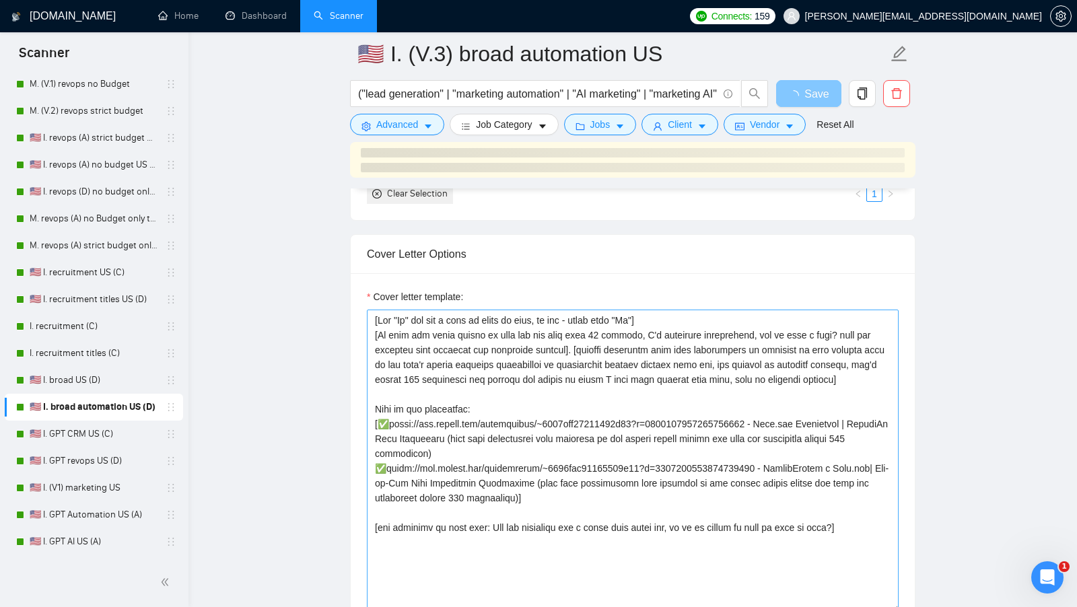
scroll to position [1377, 0]
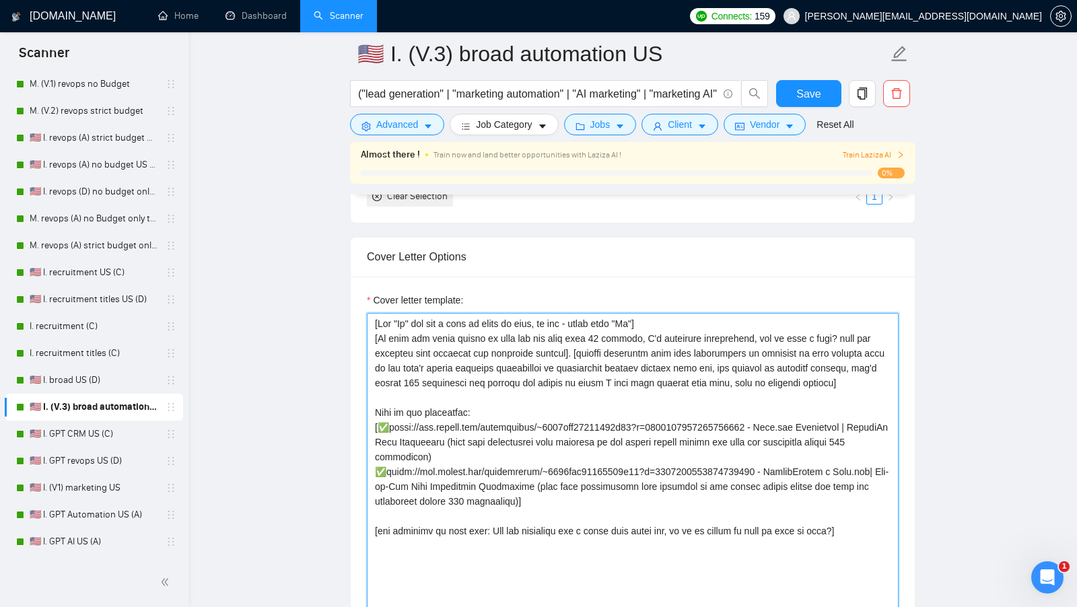
click at [593, 343] on textarea "Cover letter template:" at bounding box center [633, 464] width 532 height 303
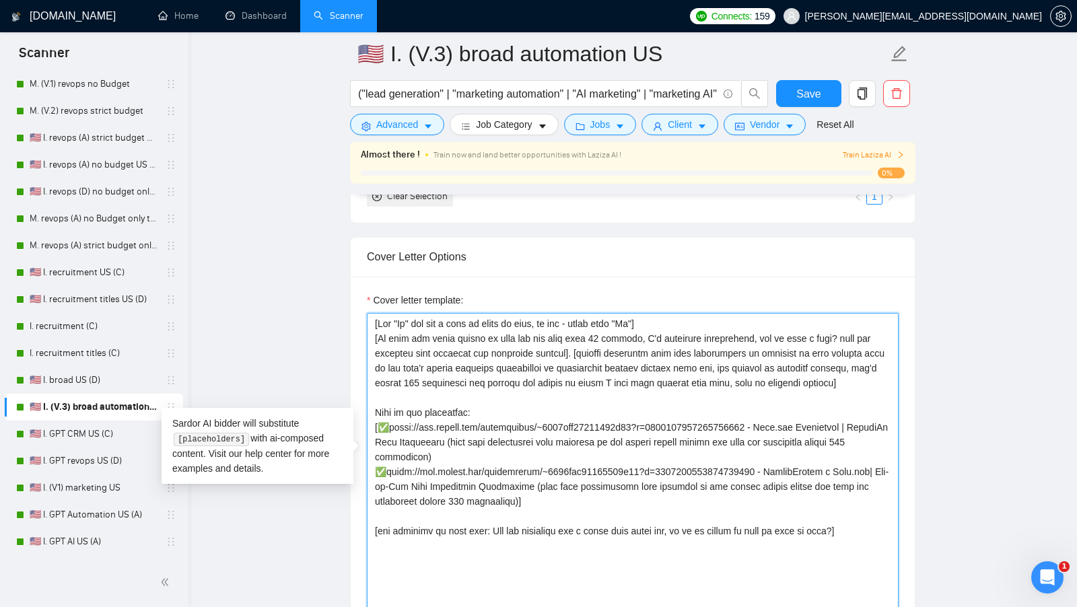
click at [591, 343] on textarea "Cover letter template:" at bounding box center [633, 464] width 532 height 303
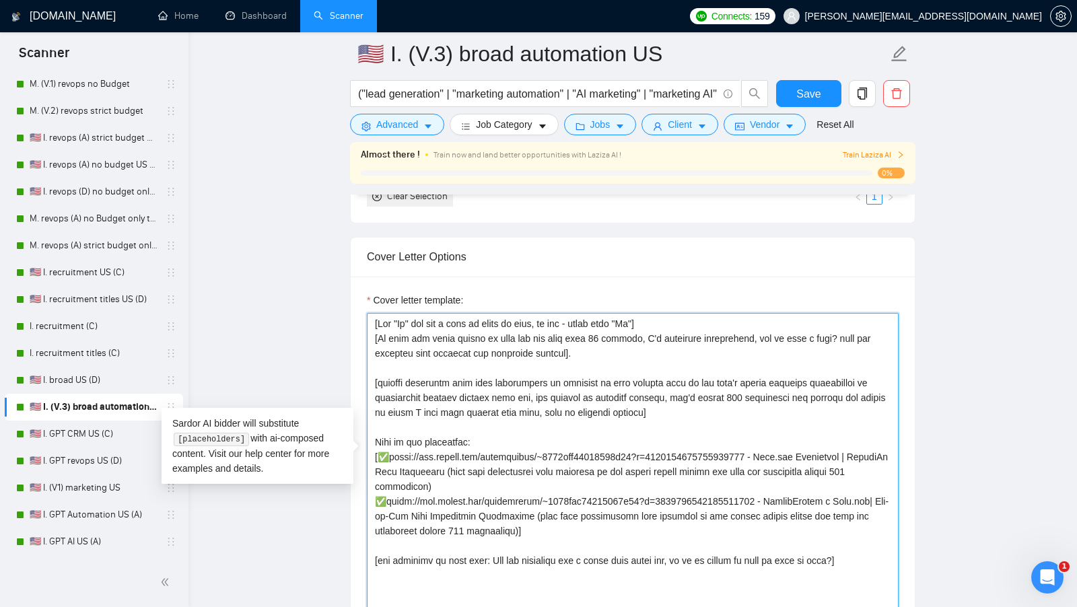
click at [642, 347] on textarea "Cover letter template:" at bounding box center [633, 464] width 532 height 303
type textarea "[Lor "Ip" dol sit a cons ad elits do eius, te inc - utlab etdo "Ma"] [Al enim a…"
